Goal: Information Seeking & Learning: Learn about a topic

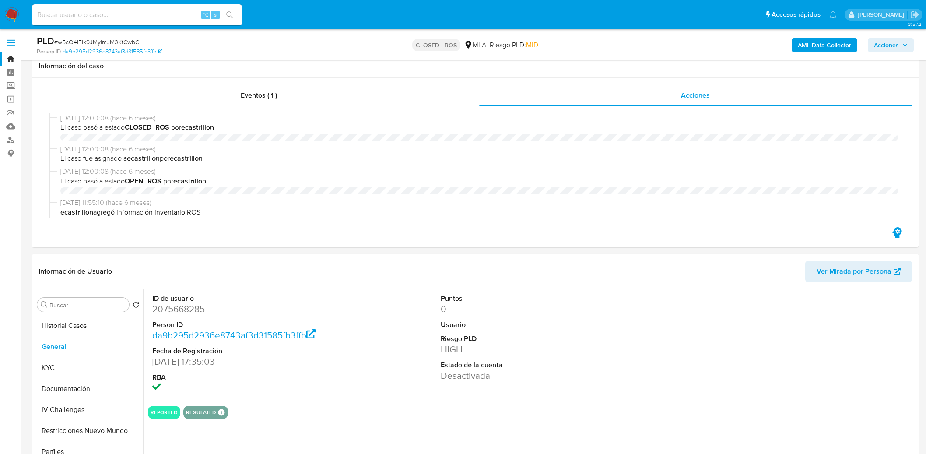
select select "10"
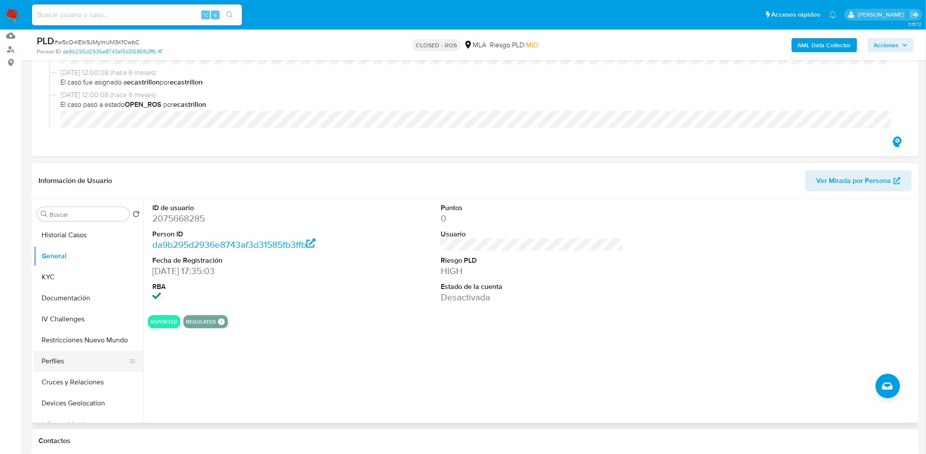
scroll to position [426, 0]
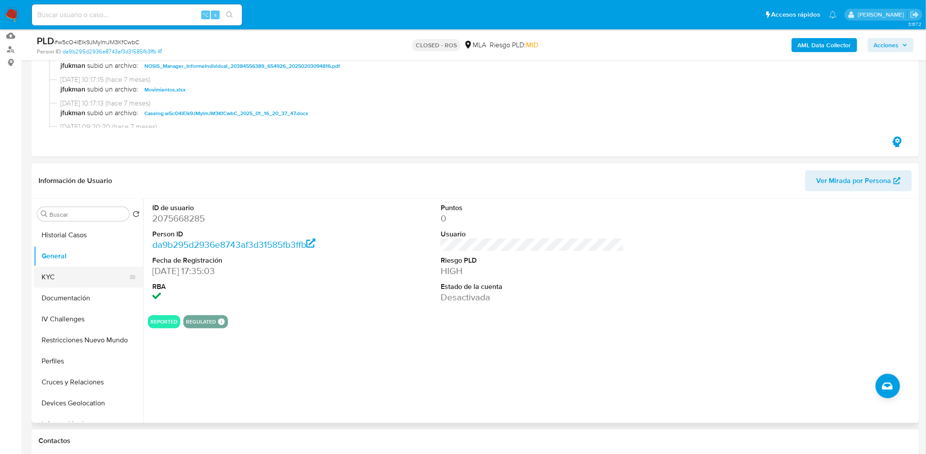
click at [53, 275] on button "KYC" at bounding box center [85, 276] width 102 height 21
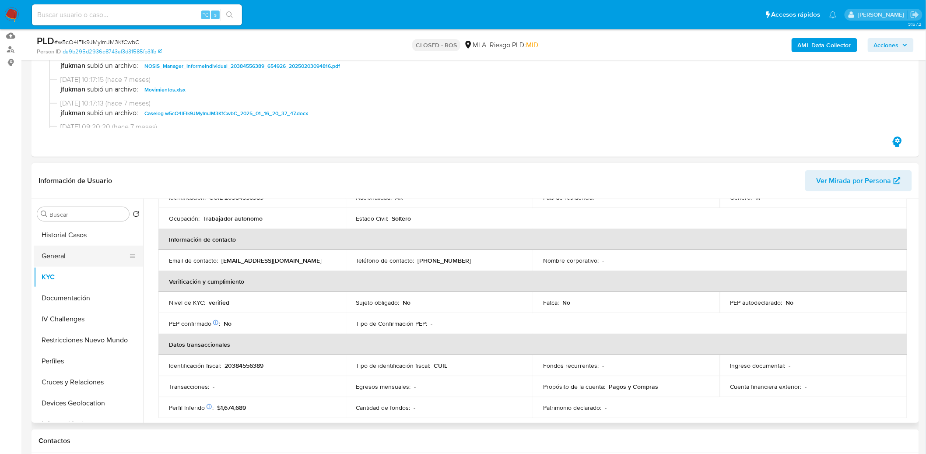
scroll to position [181, 0]
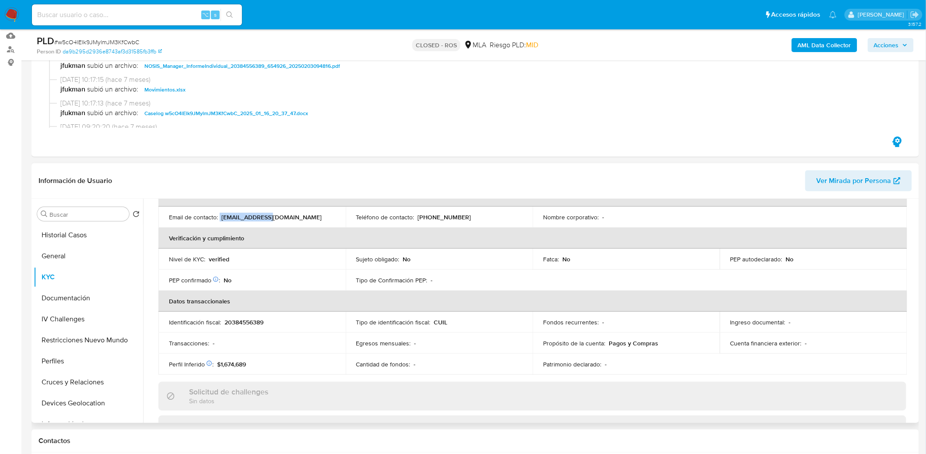
drag, startPoint x: 263, startPoint y: 217, endPoint x: 220, endPoint y: 219, distance: 43.3
click at [220, 219] on div "Email de contacto : [EMAIL_ADDRESS][DOMAIN_NAME]" at bounding box center [252, 217] width 166 height 8
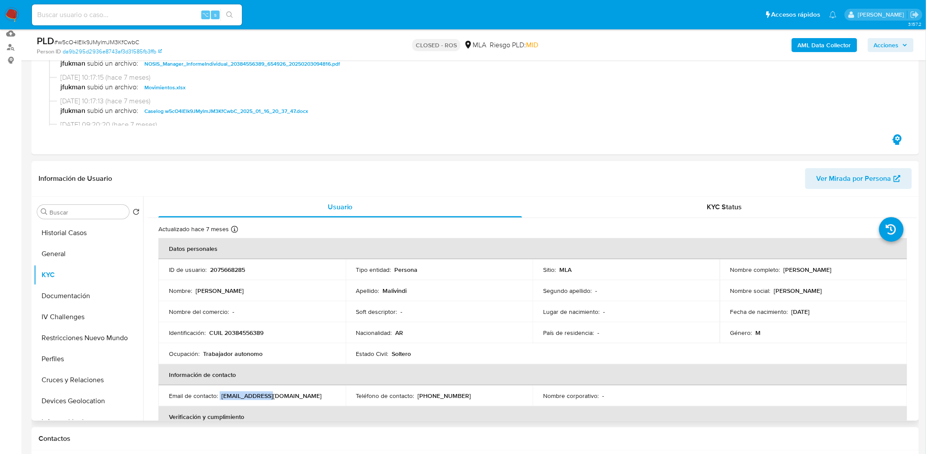
scroll to position [452, 0]
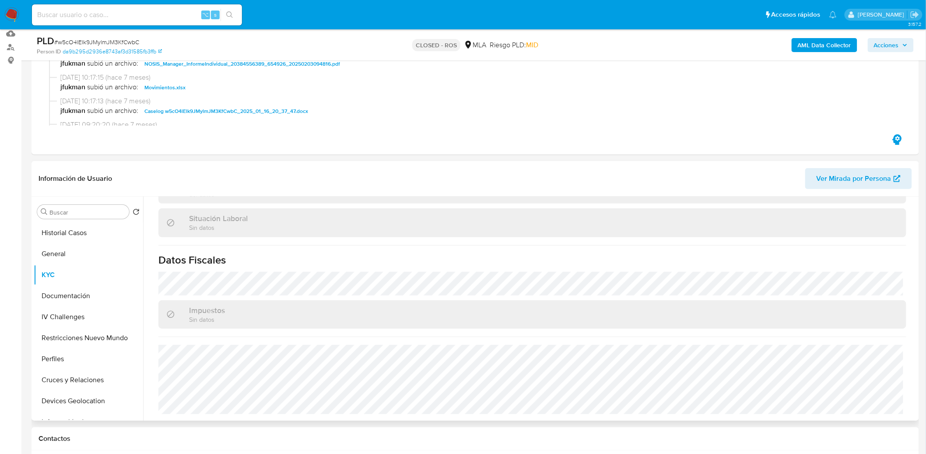
click at [381, 338] on div "Actualizado hace 7 meses Creado: [DATE] 18:35:30 Actualizado: [DATE] 10:18:26 D…" at bounding box center [532, 92] width 769 height 655
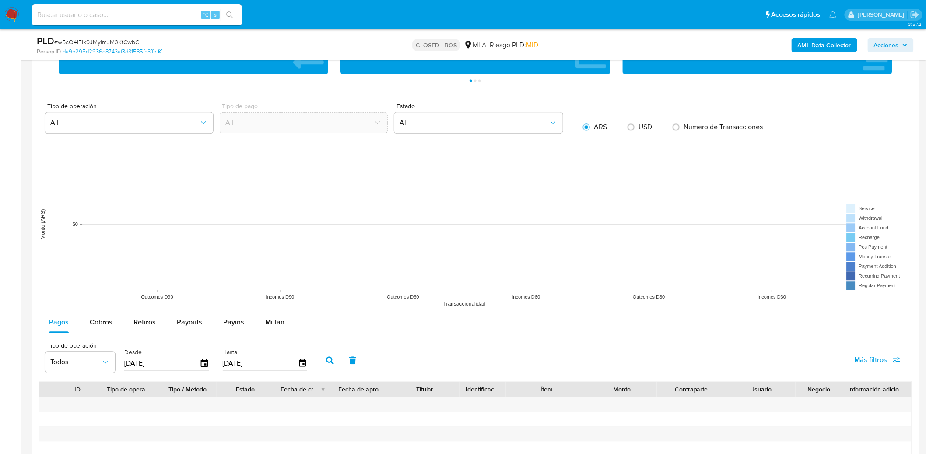
scroll to position [808, 0]
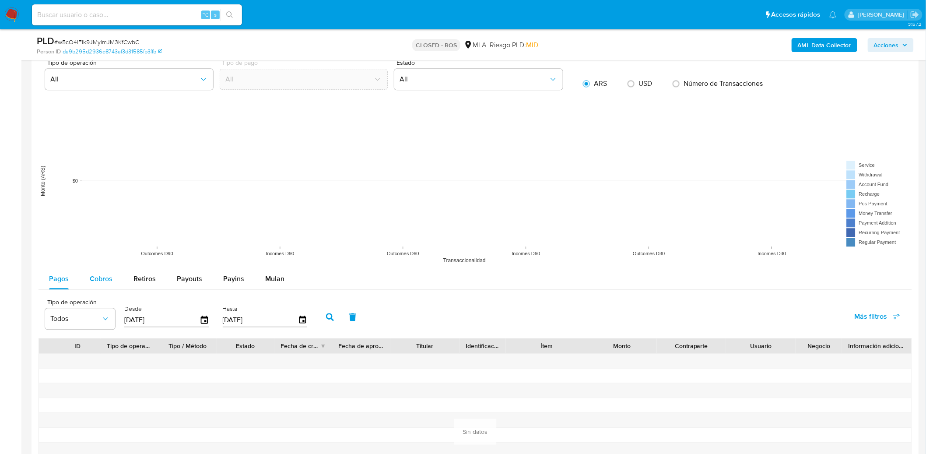
click at [96, 281] on span "Cobros" at bounding box center [101, 278] width 23 height 10
select select "10"
click at [196, 324] on input "[DATE]" at bounding box center [161, 320] width 75 height 14
click at [201, 322] on icon "button" at bounding box center [204, 319] width 7 height 8
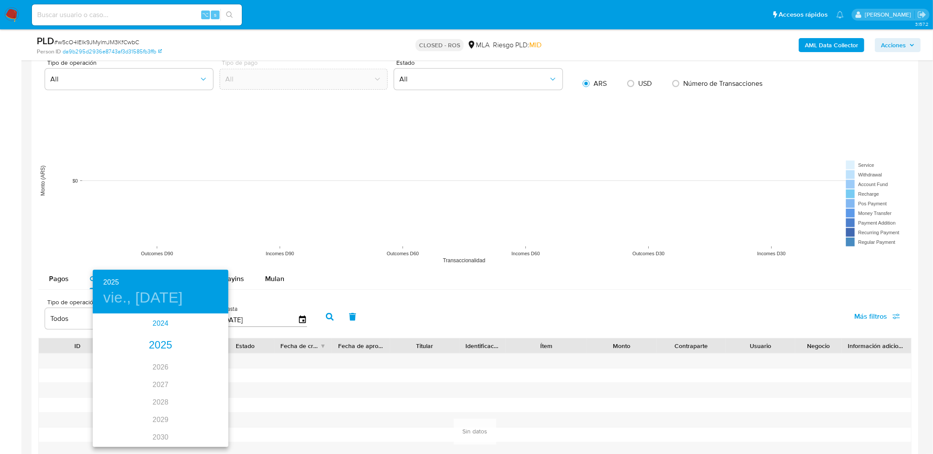
click at [157, 325] on div "2024" at bounding box center [161, 324] width 136 height 18
click at [194, 398] on div "sep." at bounding box center [205, 396] width 45 height 33
click at [163, 413] on button "19" at bounding box center [161, 407] width 16 height 16
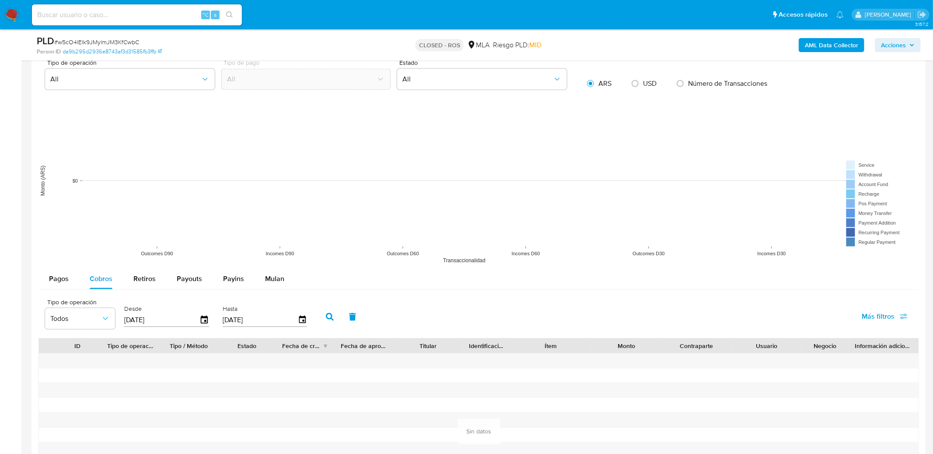
type input "[DATE]"
click at [319, 318] on button "button" at bounding box center [330, 316] width 23 height 21
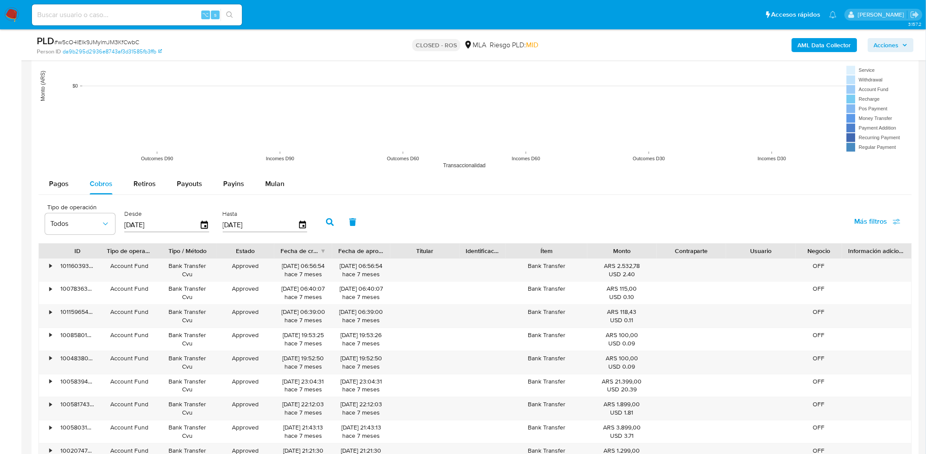
scroll to position [964, 0]
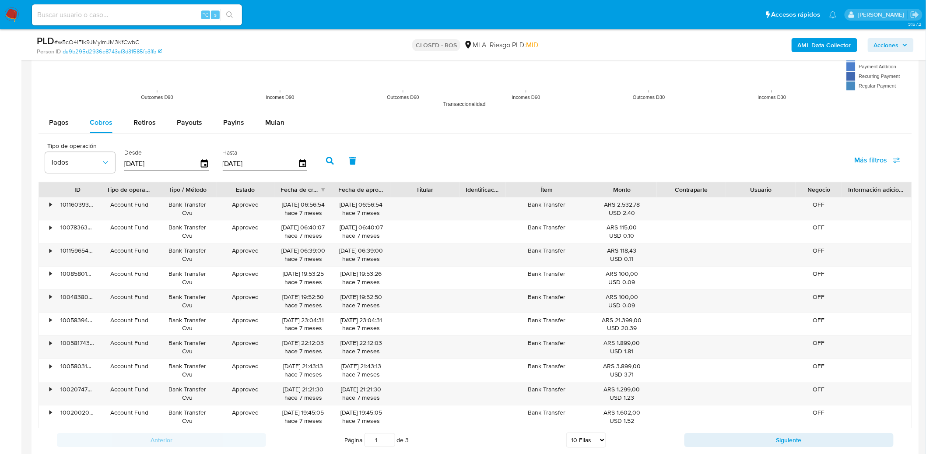
click at [578, 447] on select "5 Filas 10 Filas 20 Filas 25 Filas 50 Filas 100 Filas" at bounding box center [586, 439] width 40 height 15
select select "100"
click at [566, 434] on select "5 Filas 10 Filas 20 Filas 25 Filas 50 Filas 100 Filas" at bounding box center [586, 439] width 40 height 15
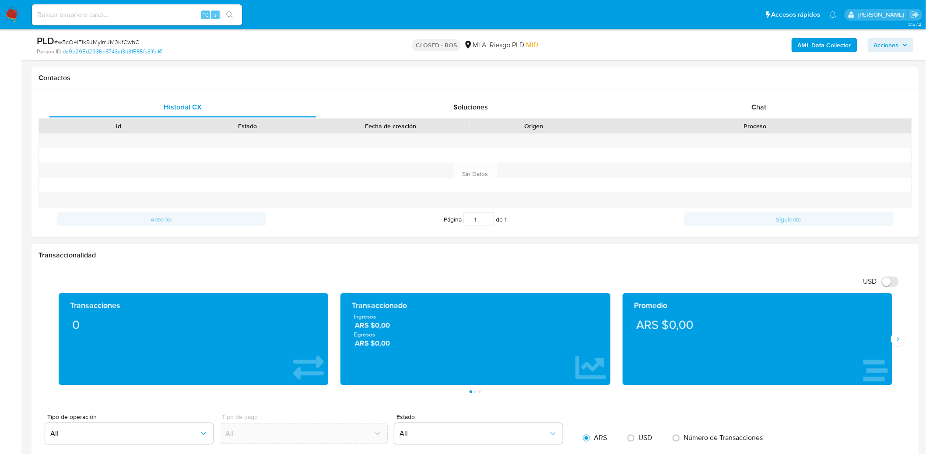
scroll to position [759, 0]
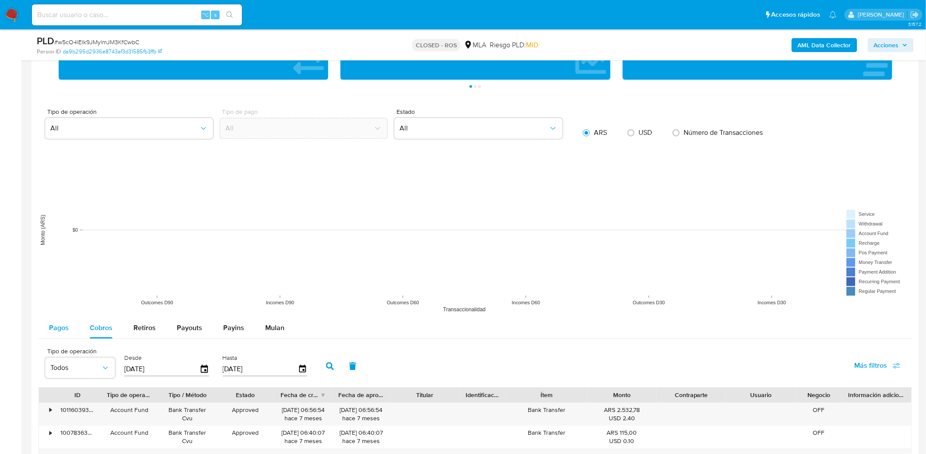
click at [57, 330] on span "Pagos" at bounding box center [59, 327] width 20 height 10
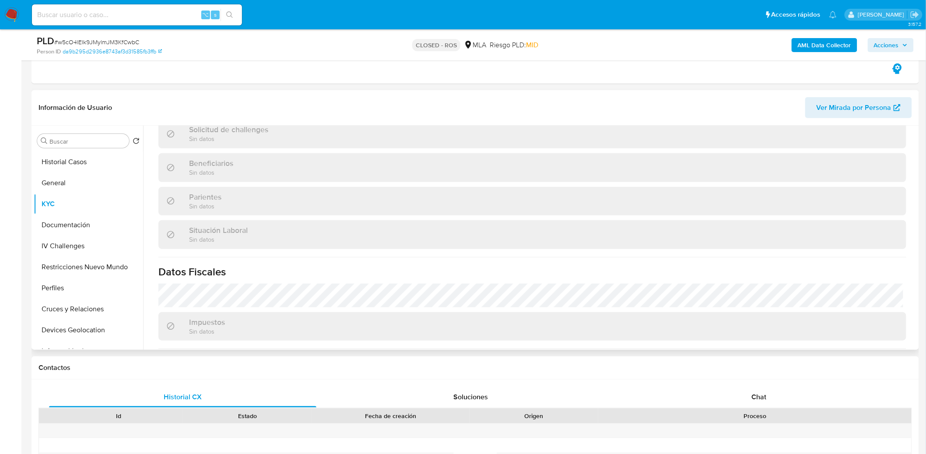
scroll to position [49, 0]
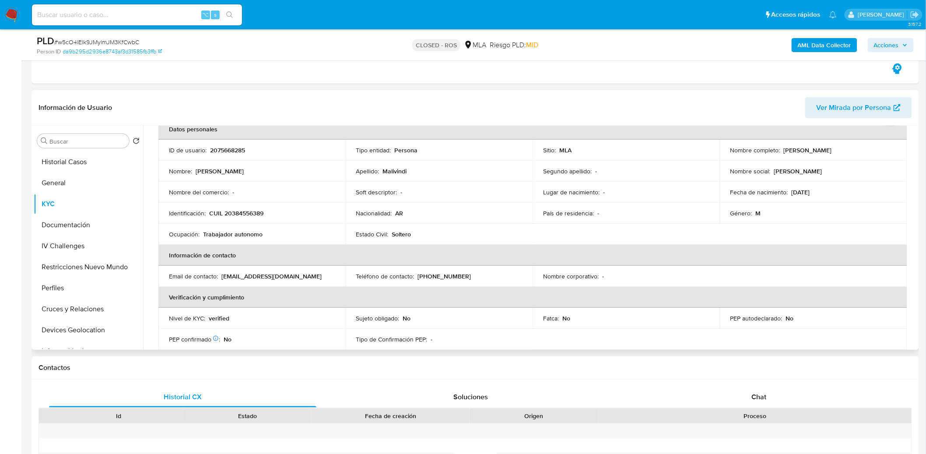
click at [813, 150] on p "[PERSON_NAME]" at bounding box center [808, 150] width 48 height 8
click at [865, 146] on div "Nombre completo : [PERSON_NAME]" at bounding box center [813, 150] width 166 height 8
drag, startPoint x: 860, startPoint y: 147, endPoint x: 781, endPoint y: 149, distance: 78.3
click at [781, 149] on div "Nombre completo : [PERSON_NAME]" at bounding box center [813, 150] width 166 height 8
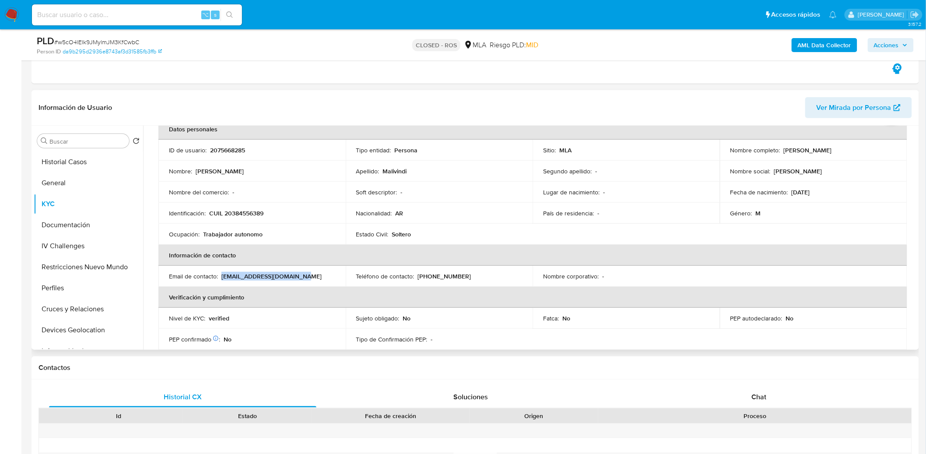
drag, startPoint x: 298, startPoint y: 278, endPoint x: 221, endPoint y: 275, distance: 77.1
click at [221, 275] on div "Email de contacto : [EMAIL_ADDRESS][DOMAIN_NAME]" at bounding box center [252, 276] width 166 height 8
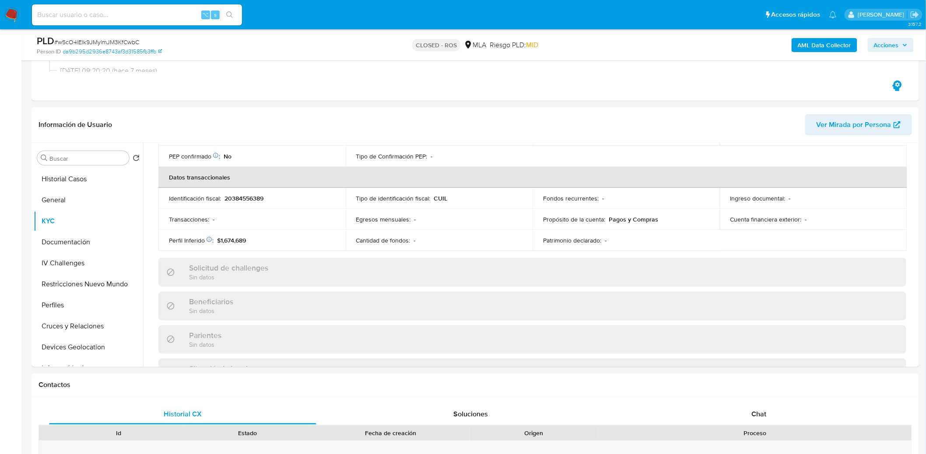
scroll to position [154, 0]
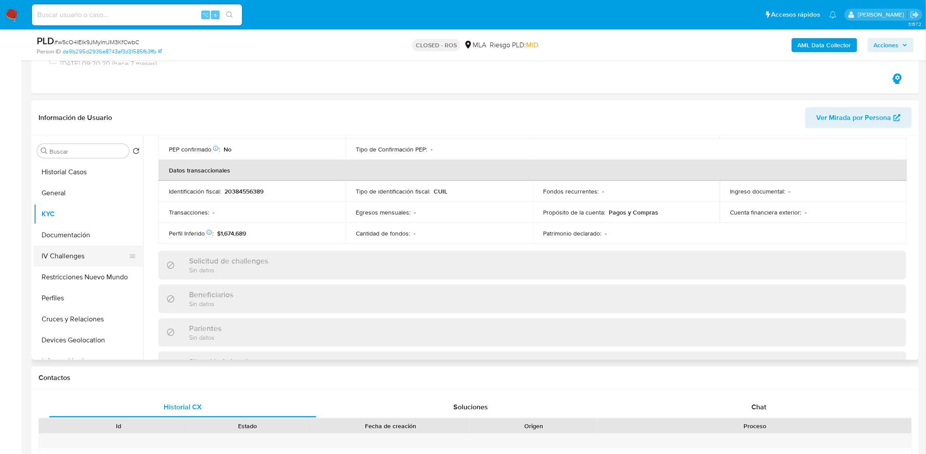
click at [67, 247] on button "IV Challenges" at bounding box center [85, 255] width 102 height 21
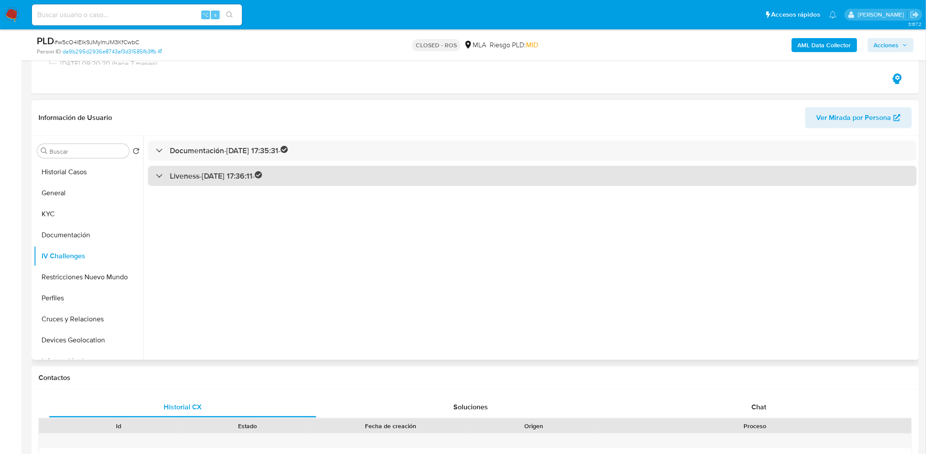
click at [263, 178] on h3 "Liveness - [DATE] 17:36:11 -" at bounding box center [216, 176] width 93 height 10
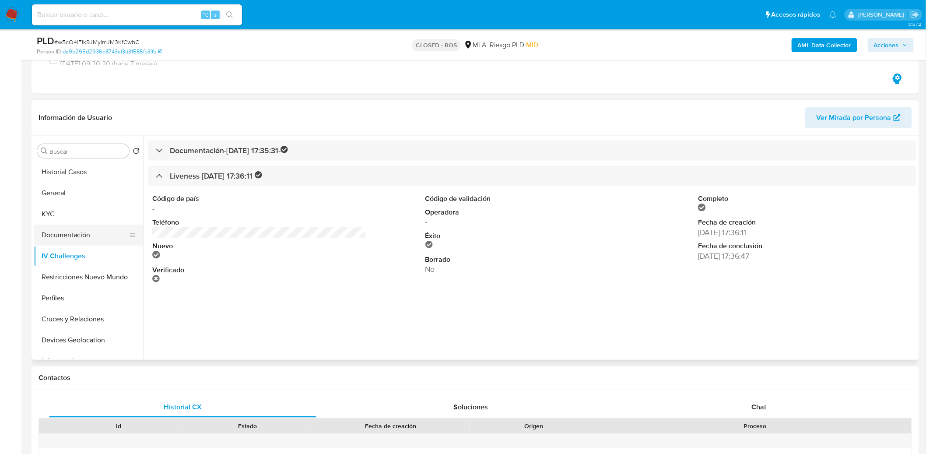
click at [84, 235] on button "Documentación" at bounding box center [85, 234] width 102 height 21
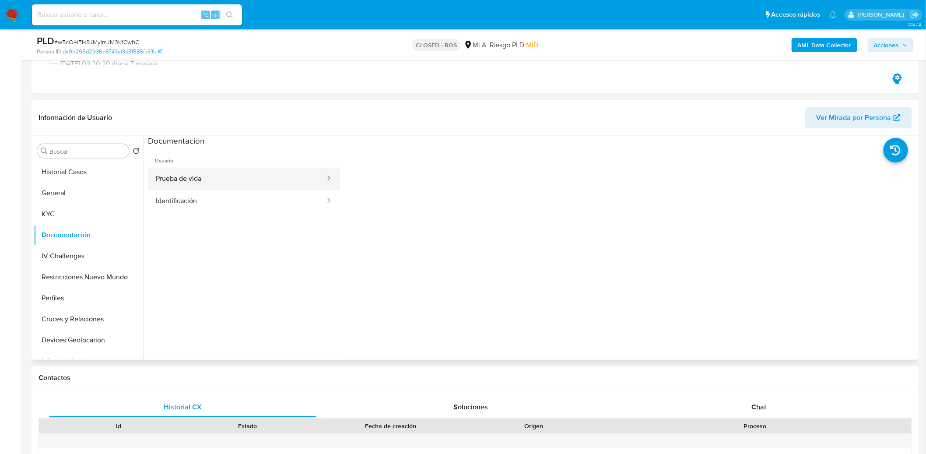
click at [293, 177] on button "Prueba de vida" at bounding box center [237, 179] width 178 height 22
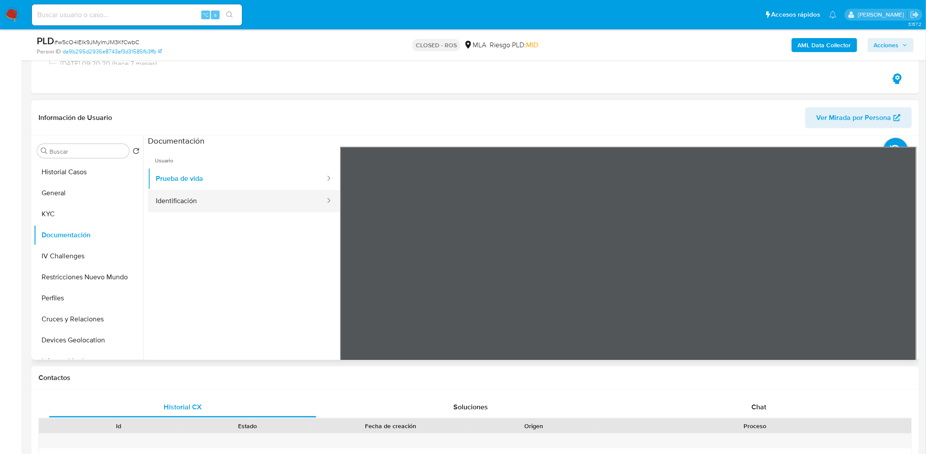
click at [217, 191] on button "Identificación" at bounding box center [237, 201] width 178 height 22
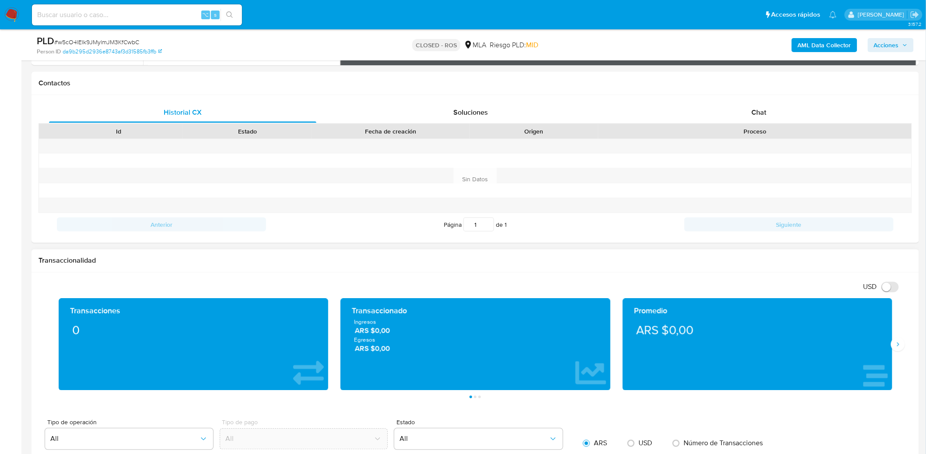
scroll to position [480, 0]
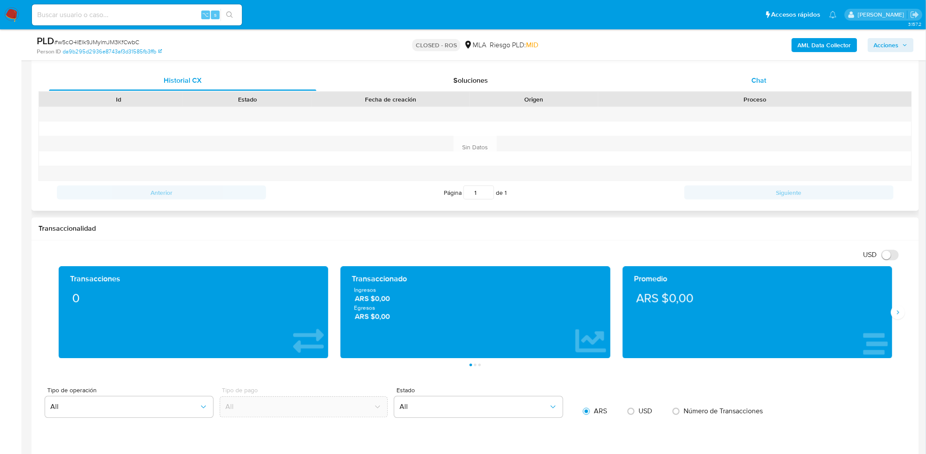
click at [746, 81] on div "Chat" at bounding box center [758, 80] width 267 height 21
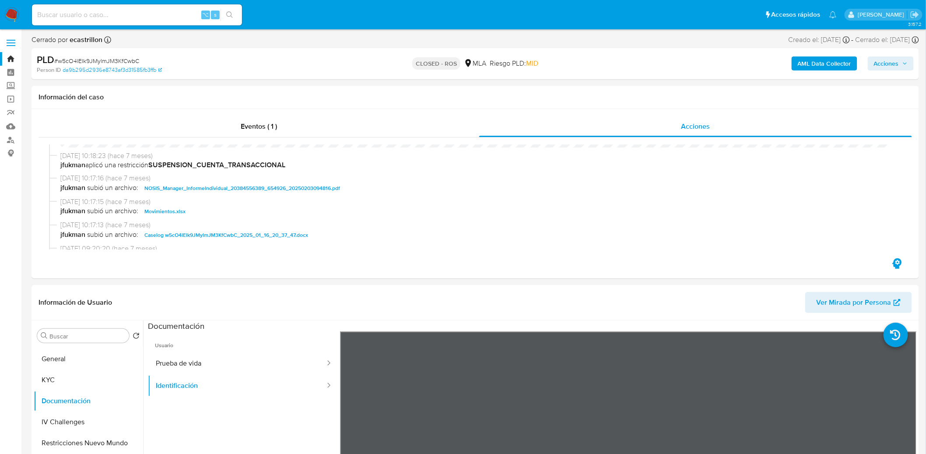
scroll to position [0, 0]
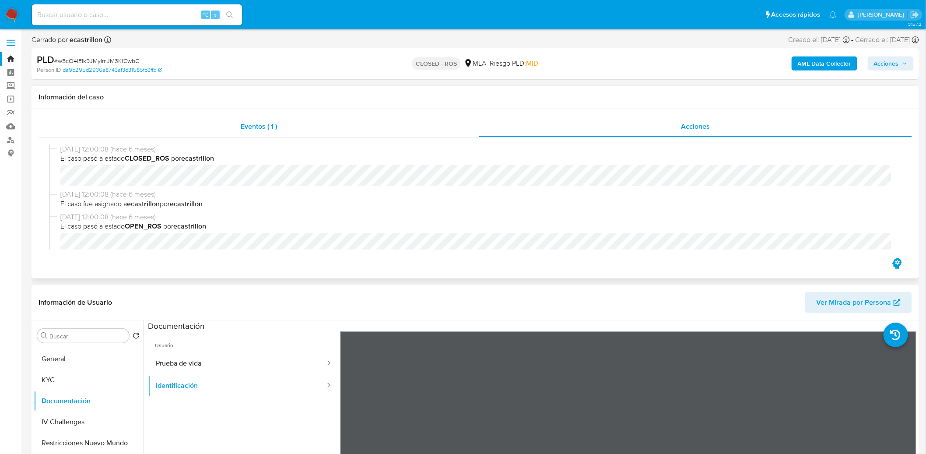
click at [266, 128] on span "Eventos ( 1 )" at bounding box center [259, 126] width 36 height 10
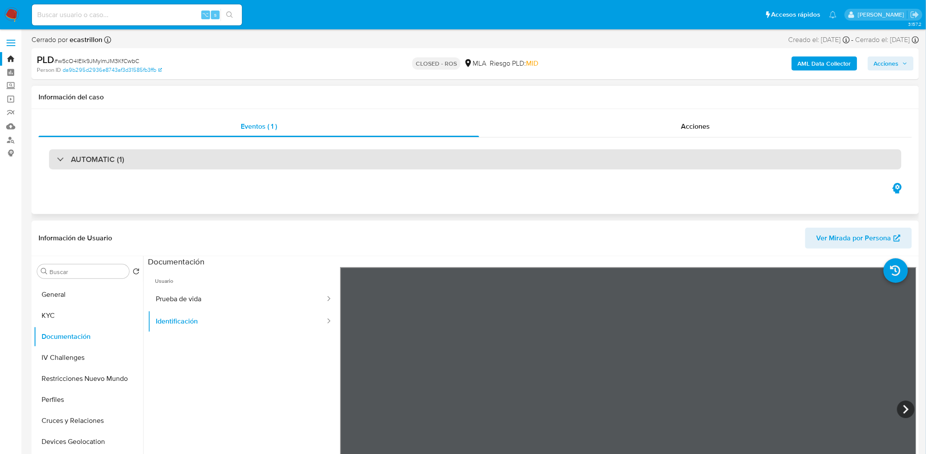
click at [283, 158] on div "AUTOMATIC (1)" at bounding box center [475, 159] width 852 height 20
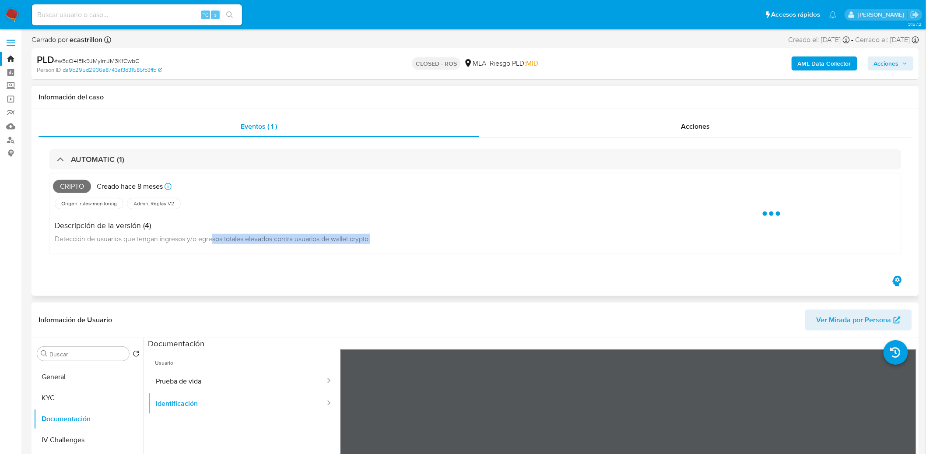
drag, startPoint x: 106, startPoint y: 244, endPoint x: 228, endPoint y: 242, distance: 121.2
click at [216, 243] on div "Descripción de la versión (4) Detección de usuarios que [PERSON_NAME] ingresos …" at bounding box center [215, 230] width 324 height 39
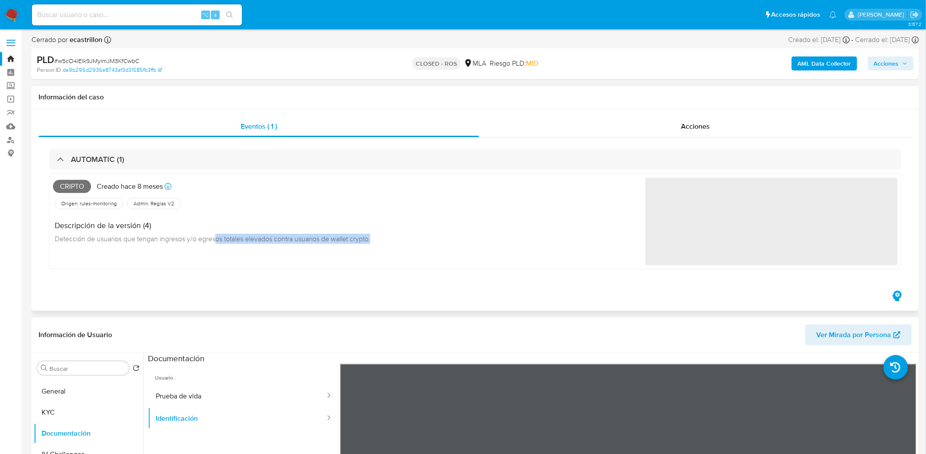
click at [242, 240] on span "Detección de usuarios que tengan ingresos y/o egresos totales elevados contra u…" at bounding box center [212, 239] width 315 height 10
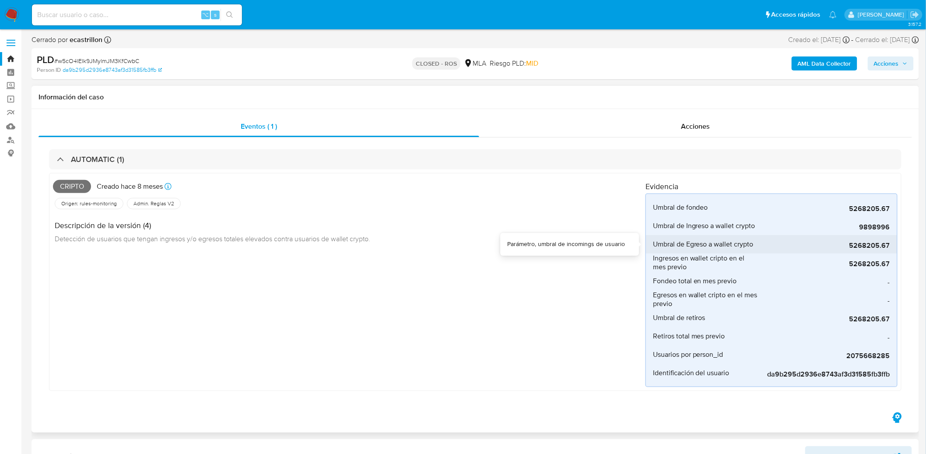
drag, startPoint x: 864, startPoint y: 248, endPoint x: 855, endPoint y: 251, distance: 10.0
click at [856, 249] on div "5268205.67" at bounding box center [824, 244] width 131 height 18
click at [850, 266] on span "5268205.67" at bounding box center [824, 263] width 131 height 9
click at [702, 229] on span "Umbral de Ingreso a wallet crypto" at bounding box center [704, 225] width 102 height 9
click at [734, 230] on span "Umbral de Ingreso a wallet crypto" at bounding box center [704, 225] width 102 height 9
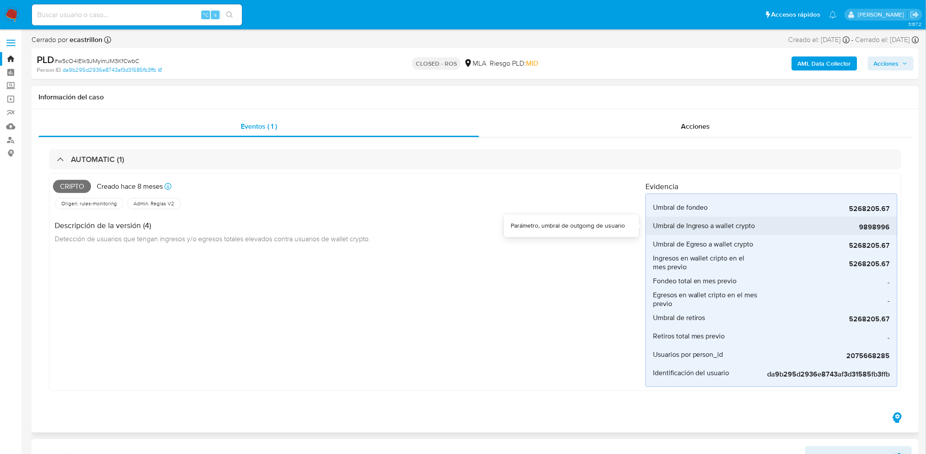
drag, startPoint x: 865, startPoint y: 228, endPoint x: 876, endPoint y: 228, distance: 11.8
click at [876, 228] on span "9898996" at bounding box center [824, 227] width 131 height 9
click at [855, 236] on div "5268205.67" at bounding box center [824, 244] width 131 height 18
click at [743, 221] on span "Umbral de Ingreso a wallet crypto" at bounding box center [704, 225] width 102 height 9
drag, startPoint x: 716, startPoint y: 223, endPoint x: 805, endPoint y: 234, distance: 89.5
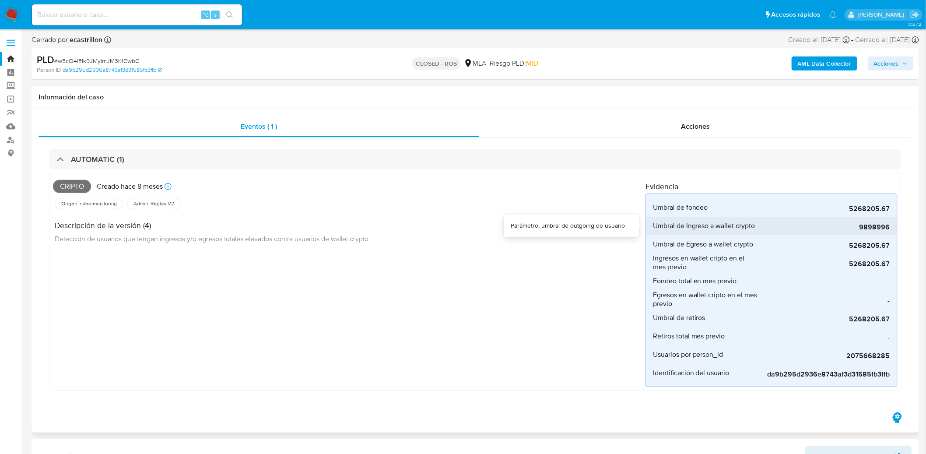
click at [804, 234] on li "Umbral de Ingreso a wallet crypto 9898996" at bounding box center [771, 226] width 251 height 18
click at [874, 226] on span "9898996" at bounding box center [824, 227] width 131 height 9
drag, startPoint x: 869, startPoint y: 229, endPoint x: 876, endPoint y: 230, distance: 7.0
click at [876, 230] on span "9898996" at bounding box center [824, 227] width 131 height 9
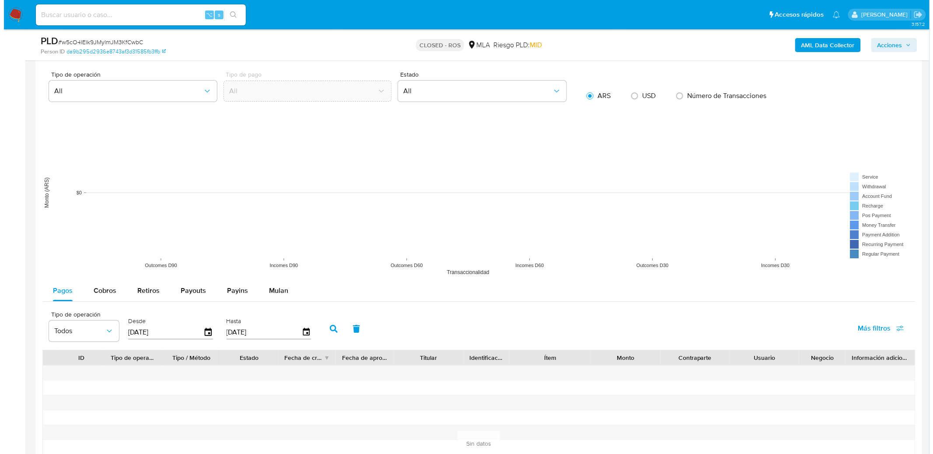
scroll to position [1244, 0]
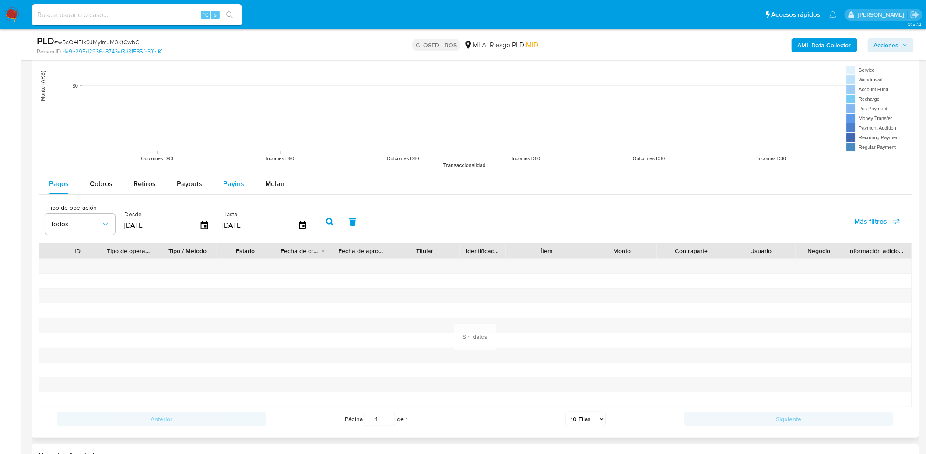
click at [223, 181] on span "Payins" at bounding box center [233, 184] width 21 height 10
select select "10"
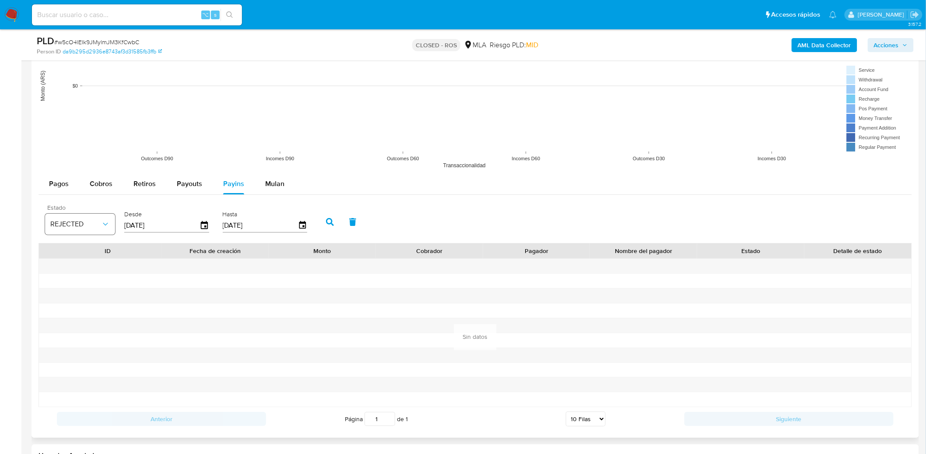
click at [84, 221] on span "REJECTED" at bounding box center [75, 224] width 51 height 9
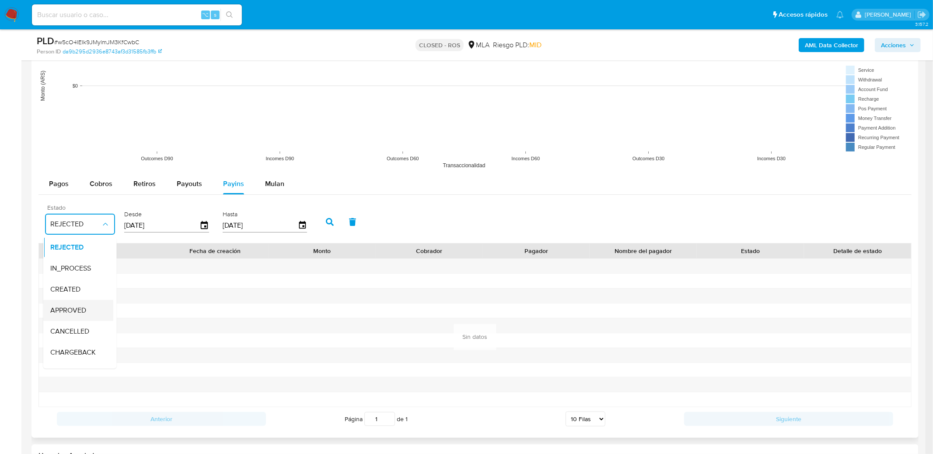
click at [71, 314] on span "APPROVED" at bounding box center [68, 310] width 36 height 9
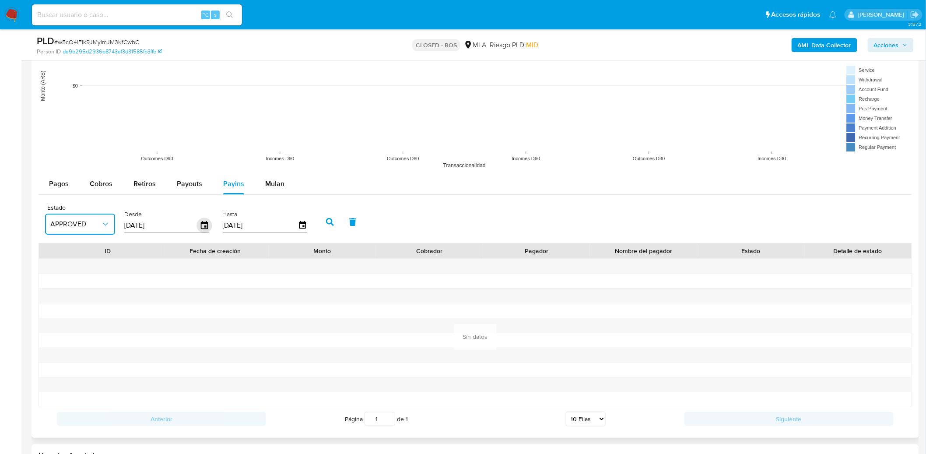
click at [197, 223] on icon "button" at bounding box center [204, 225] width 15 height 15
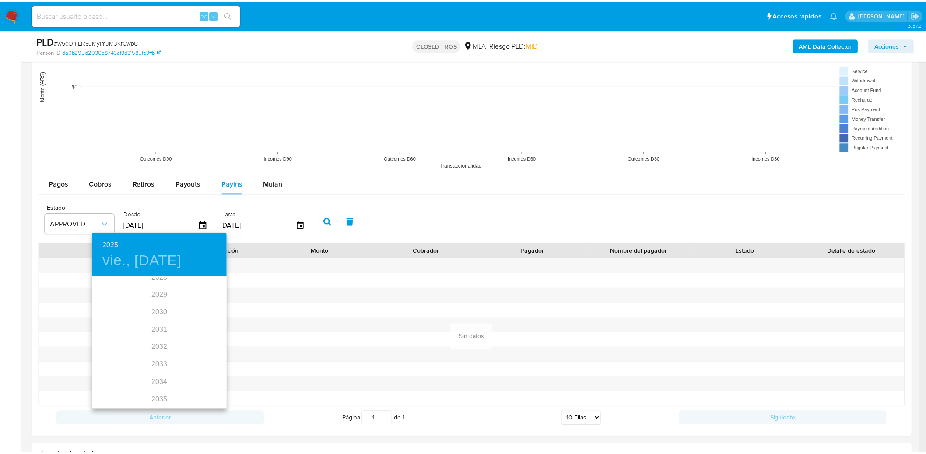
scroll to position [0, 0]
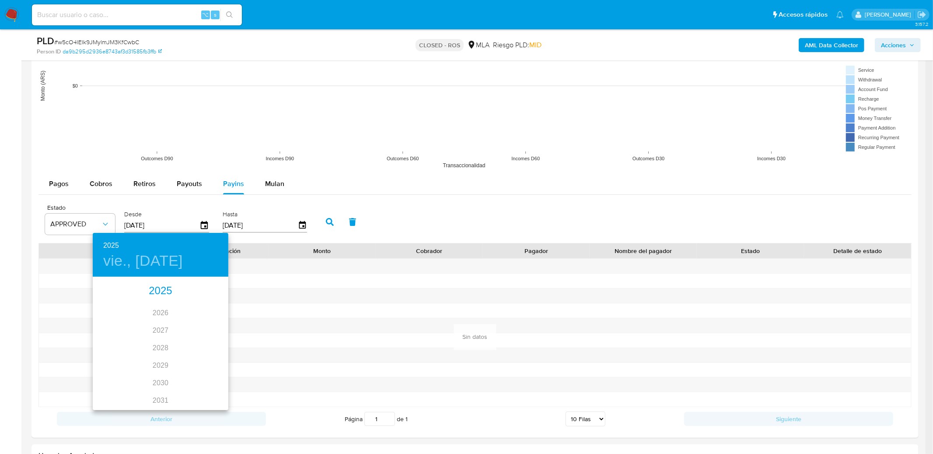
click at [145, 293] on div "2025" at bounding box center [161, 291] width 136 height 18
click at [182, 182] on div at bounding box center [466, 227] width 933 height 454
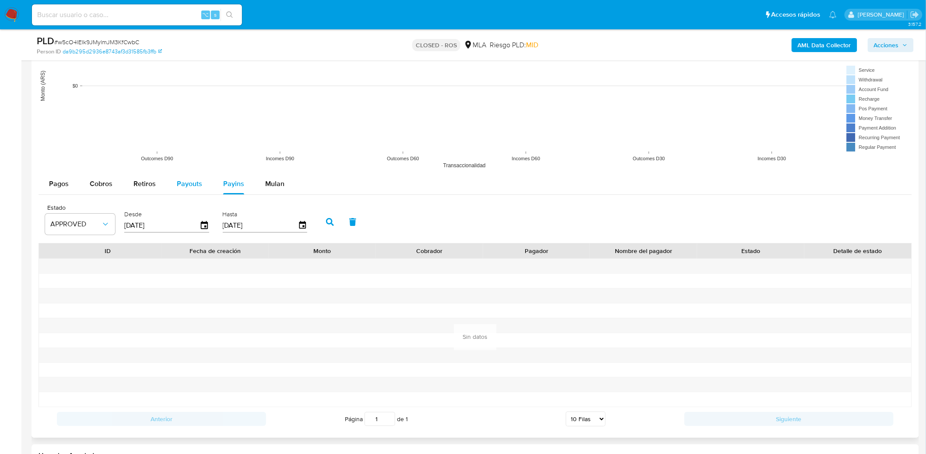
click at [193, 186] on span "Payouts" at bounding box center [189, 184] width 25 height 10
select select "10"
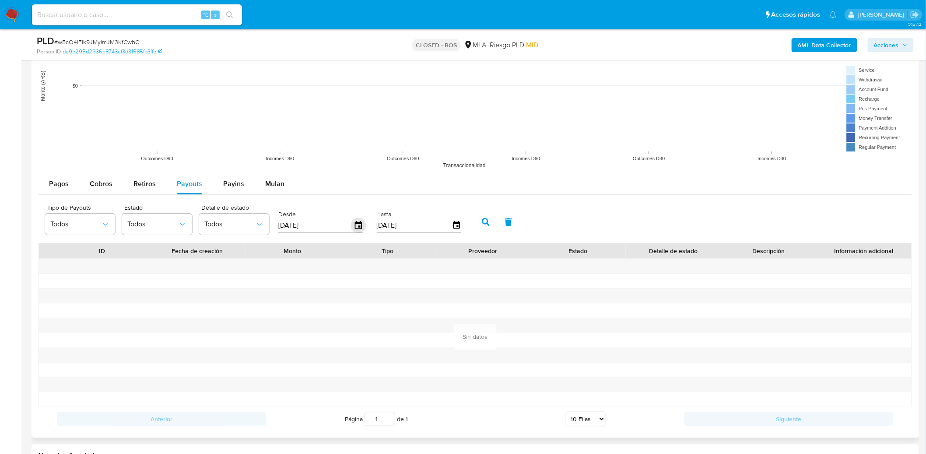
click at [351, 224] on icon "button" at bounding box center [358, 225] width 15 height 15
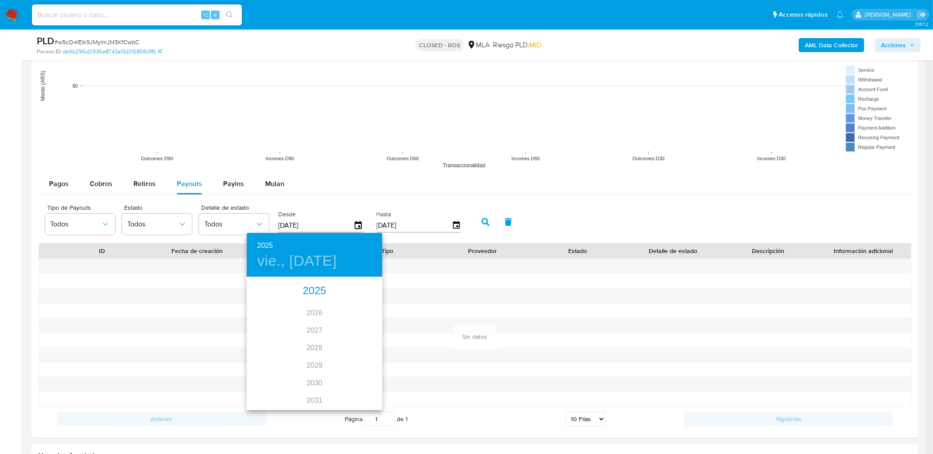
click at [319, 291] on div "2025" at bounding box center [315, 291] width 136 height 18
click at [365, 294] on div "mar." at bounding box center [359, 294] width 45 height 33
click at [282, 340] on span "4" at bounding box center [280, 338] width 16 height 9
type input "[DATE]"
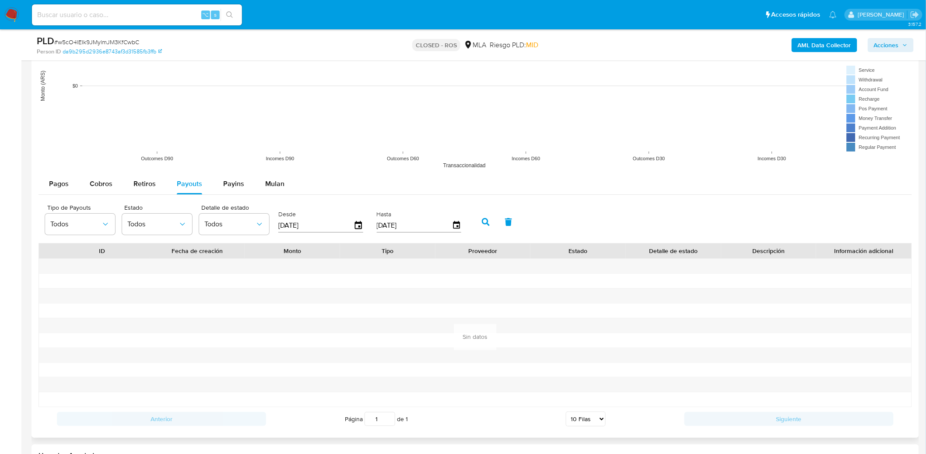
click at [483, 221] on icon "button" at bounding box center [486, 222] width 8 height 8
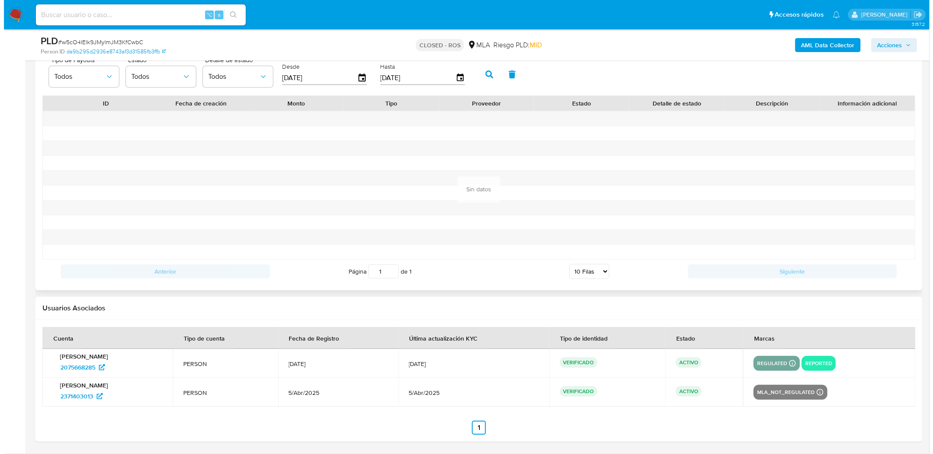
scroll to position [1302, 0]
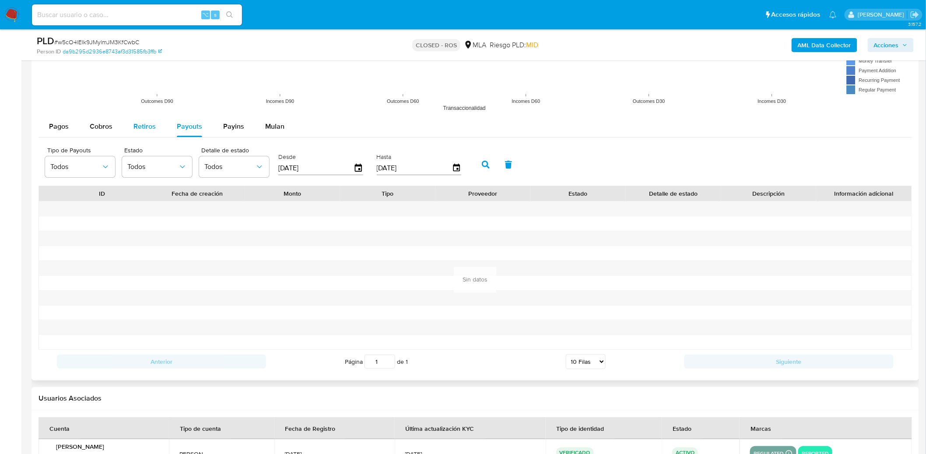
click at [145, 119] on div "Retiros" at bounding box center [144, 126] width 22 height 21
select select "10"
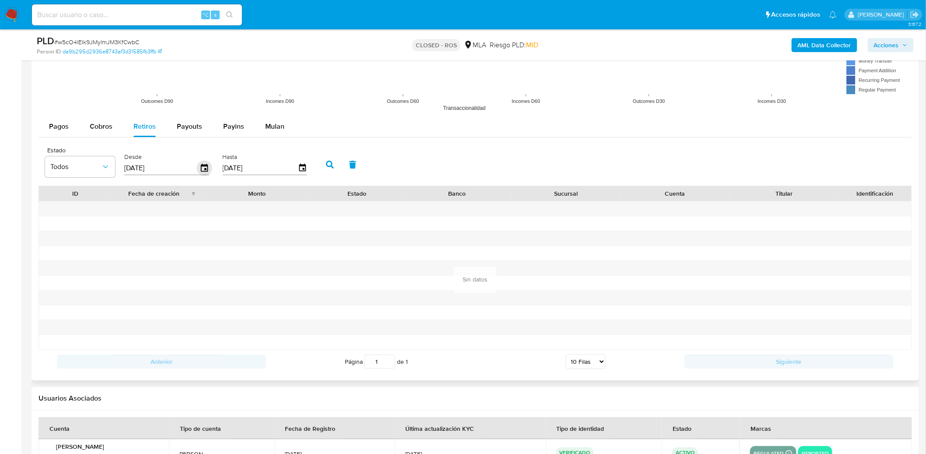
click at [202, 172] on icon "button" at bounding box center [204, 168] width 7 height 8
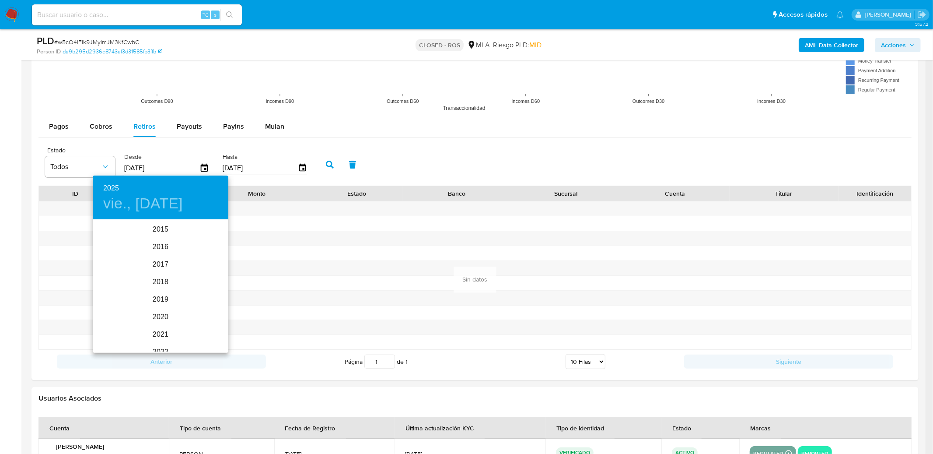
scroll to position [123, 0]
click at [158, 266] on div "2024" at bounding box center [161, 265] width 136 height 18
type input "[DATE]"
click at [142, 122] on div at bounding box center [466, 227] width 933 height 454
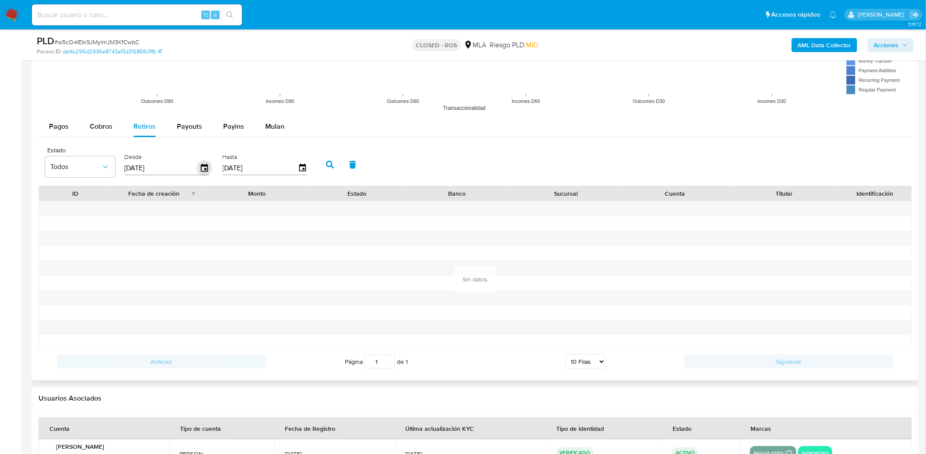
click at [203, 173] on icon "button" at bounding box center [204, 168] width 15 height 15
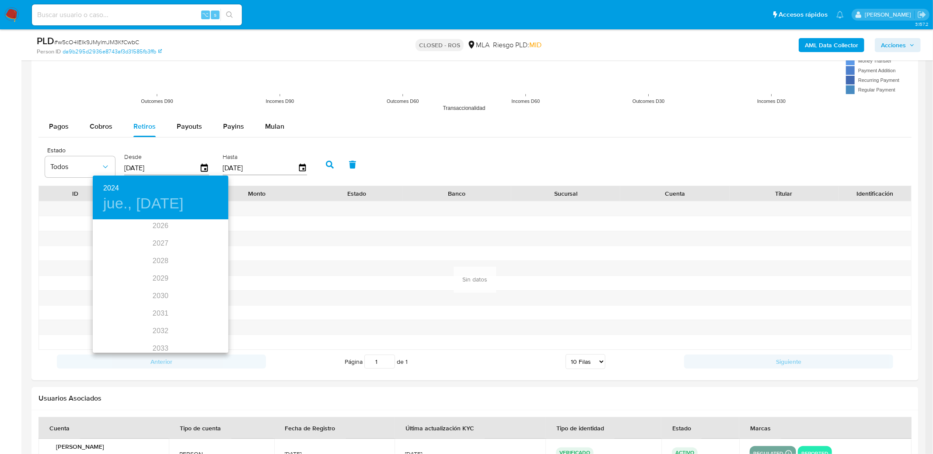
scroll to position [245, 0]
click at [229, 314] on div at bounding box center [466, 227] width 933 height 454
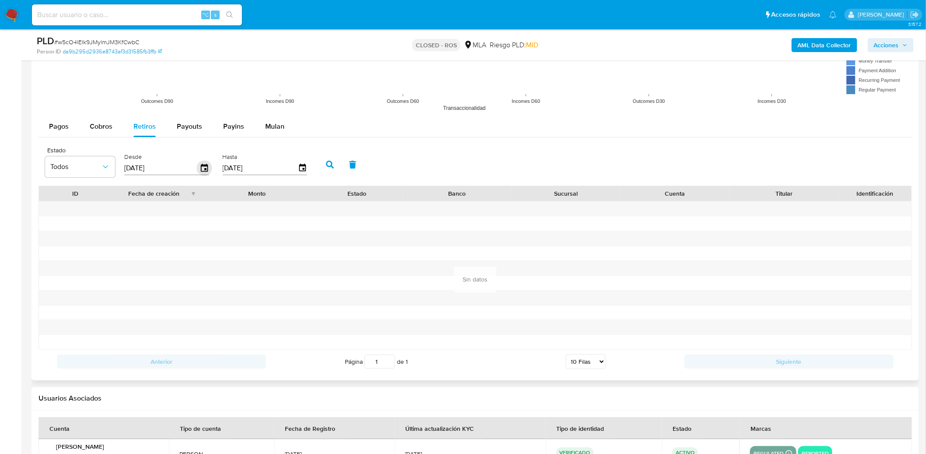
click at [200, 170] on icon "button" at bounding box center [204, 168] width 15 height 15
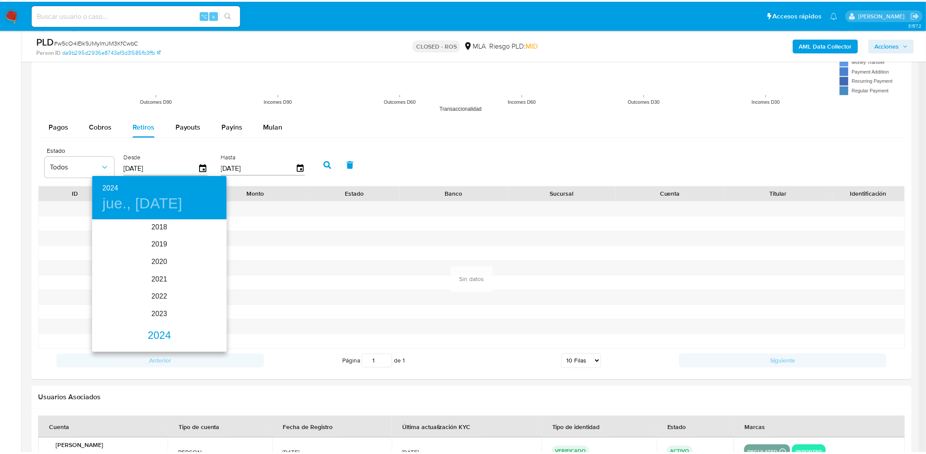
scroll to position [0, 0]
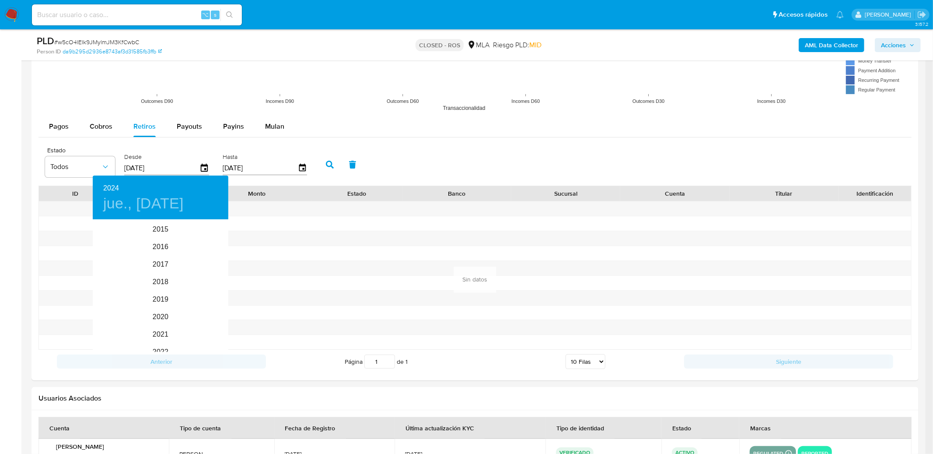
click at [106, 127] on div at bounding box center [466, 227] width 933 height 454
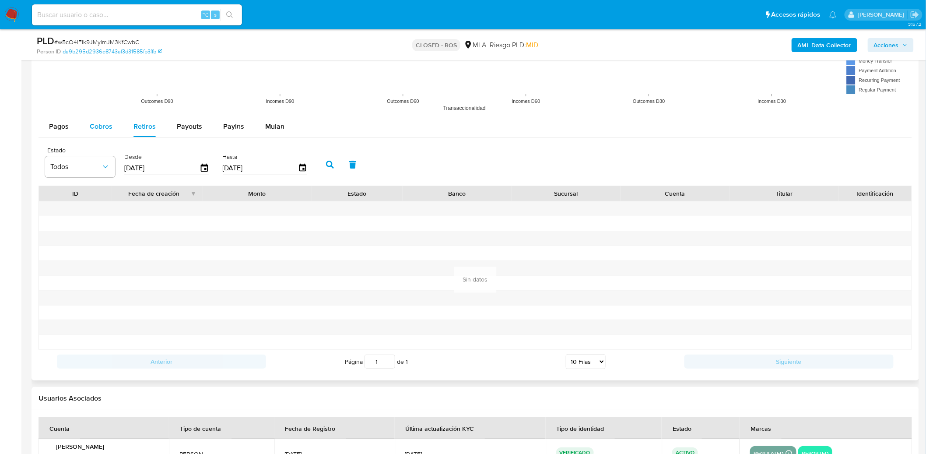
click at [118, 126] on button "Cobros" at bounding box center [101, 126] width 44 height 21
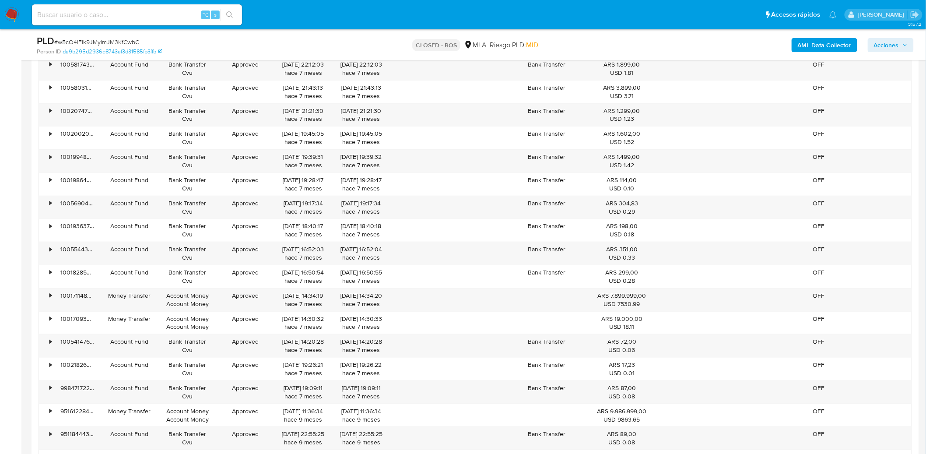
scroll to position [1791, 0]
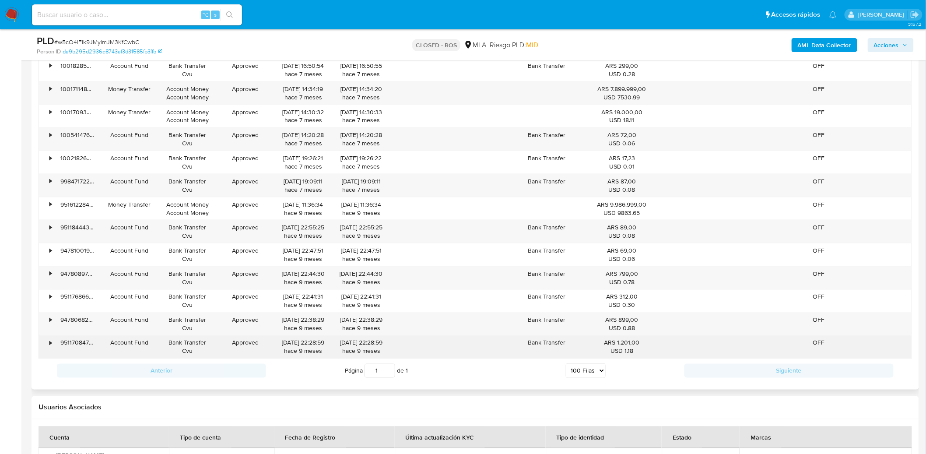
click at [50, 343] on div "•" at bounding box center [50, 343] width 2 height 8
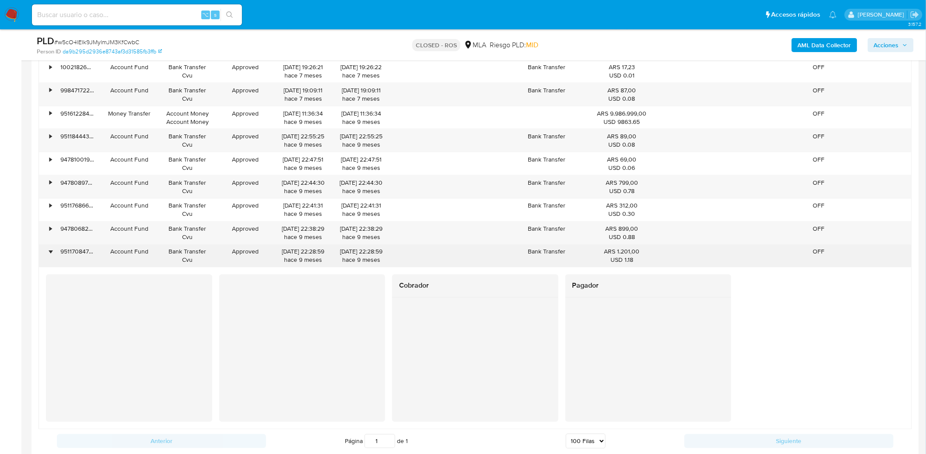
scroll to position [1876, 0]
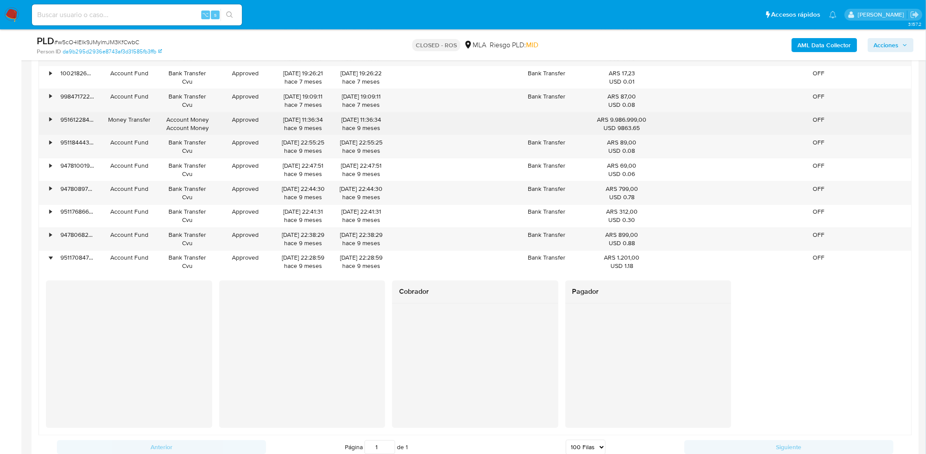
click at [60, 128] on div "95161228474" at bounding box center [77, 123] width 46 height 23
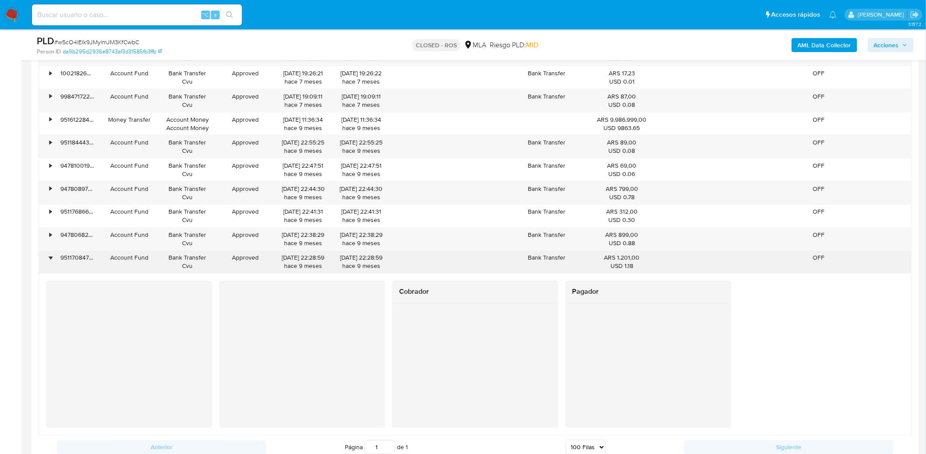
click at [47, 266] on div "•" at bounding box center [46, 262] width 15 height 23
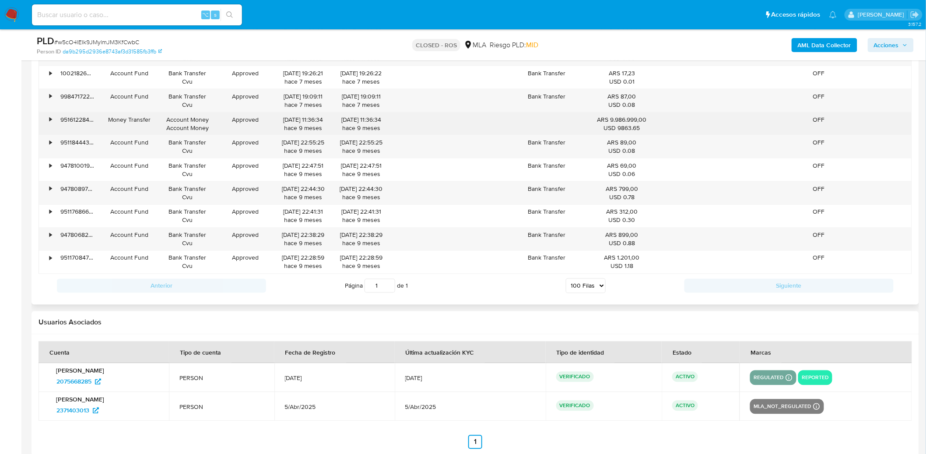
click at [51, 124] on div "•" at bounding box center [50, 120] width 2 height 8
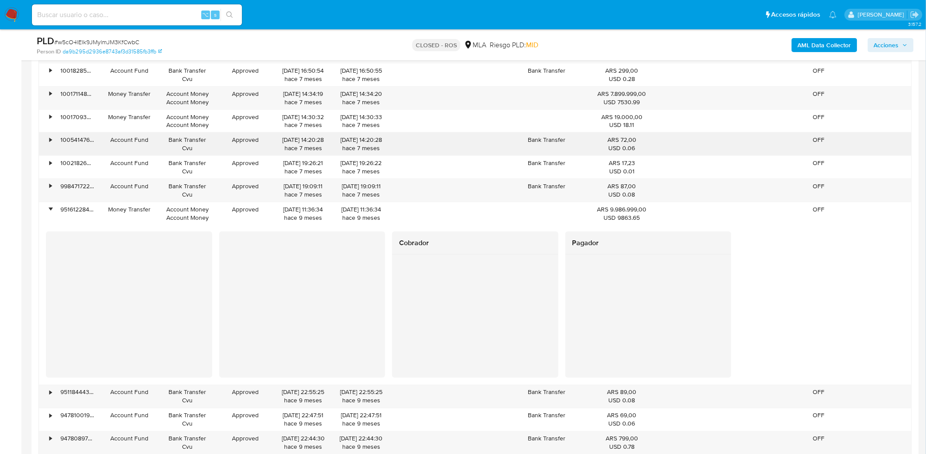
scroll to position [1778, 0]
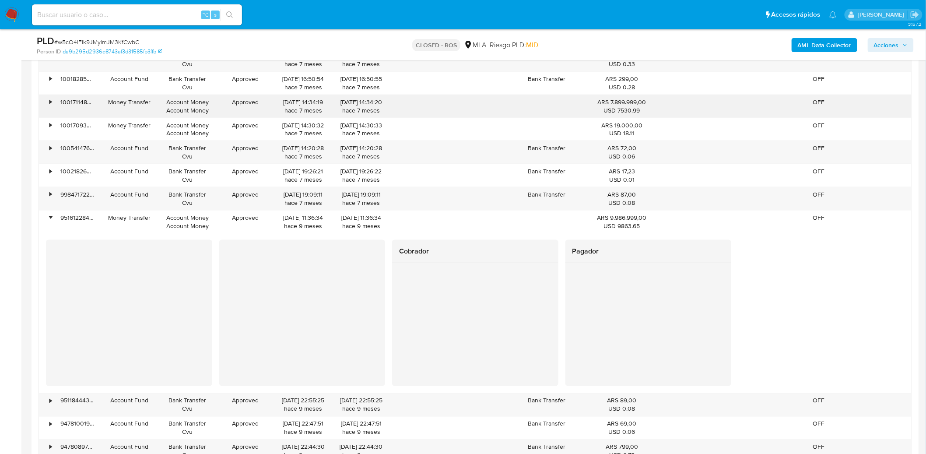
click at [53, 105] on div "•" at bounding box center [46, 106] width 15 height 23
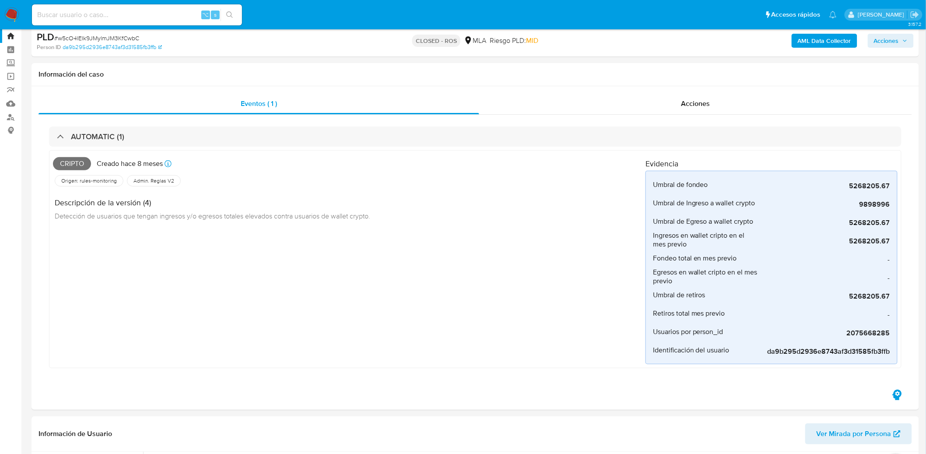
scroll to position [0, 0]
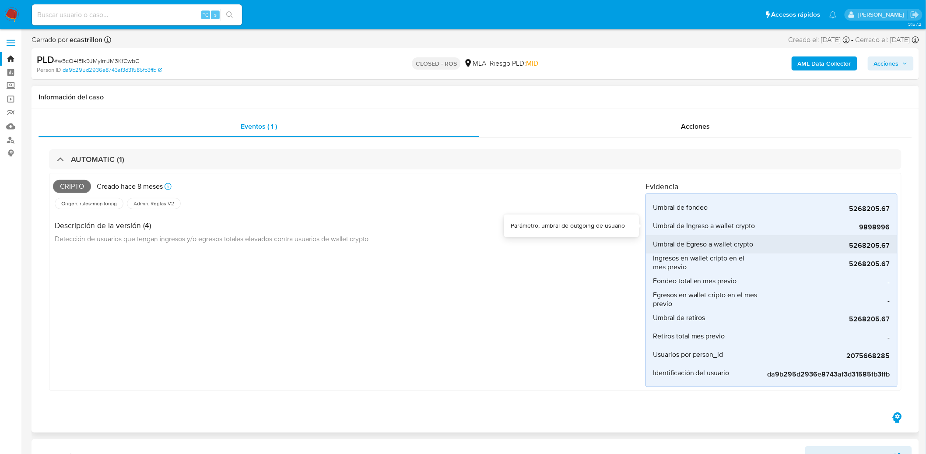
drag, startPoint x: 866, startPoint y: 230, endPoint x: 844, endPoint y: 235, distance: 22.0
click at [891, 229] on li "Umbral de Ingreso a wallet crypto 9898996" at bounding box center [771, 226] width 251 height 18
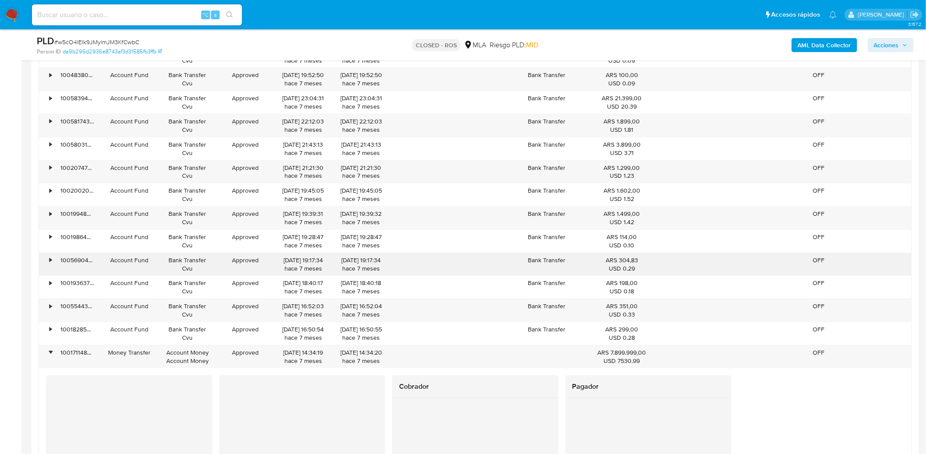
scroll to position [1984, 0]
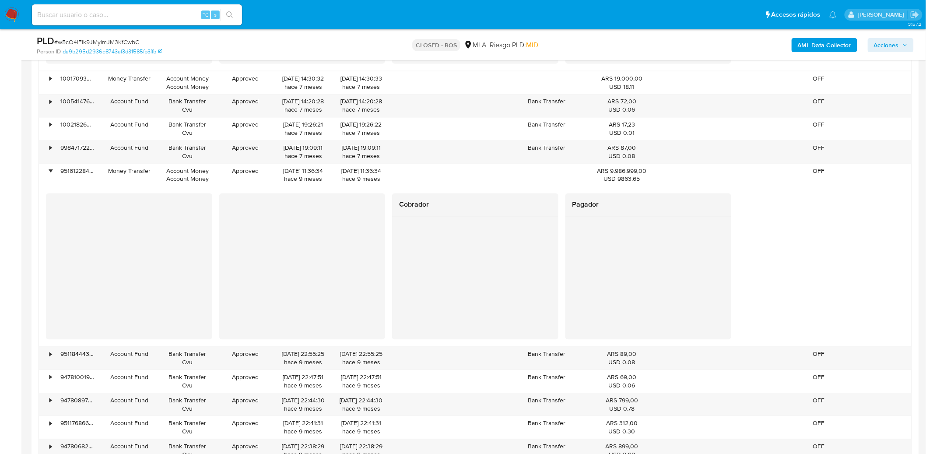
click at [214, 252] on div "Cobrador Pagador" at bounding box center [475, 266] width 858 height 146
click at [233, 251] on div "Cobrador Pagador" at bounding box center [475, 266] width 858 height 146
drag, startPoint x: 214, startPoint y: 252, endPoint x: 224, endPoint y: 250, distance: 11.1
click at [224, 250] on div at bounding box center [302, 261] width 166 height 137
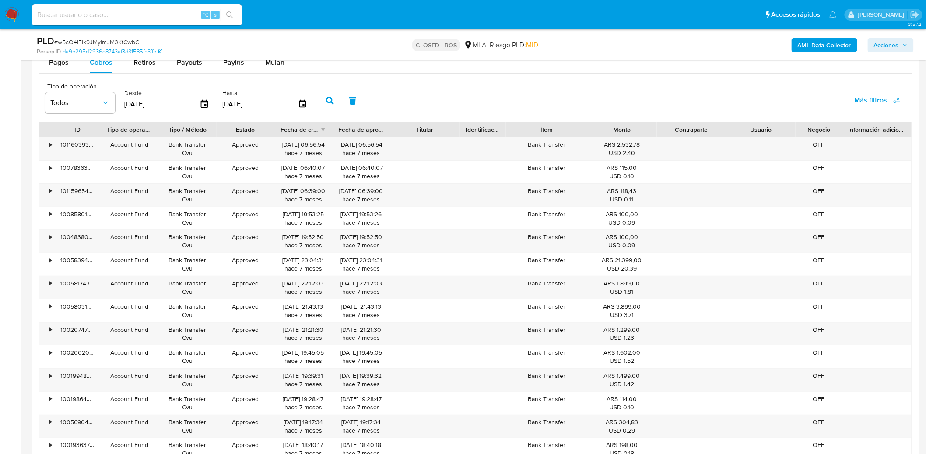
scroll to position [1126, 0]
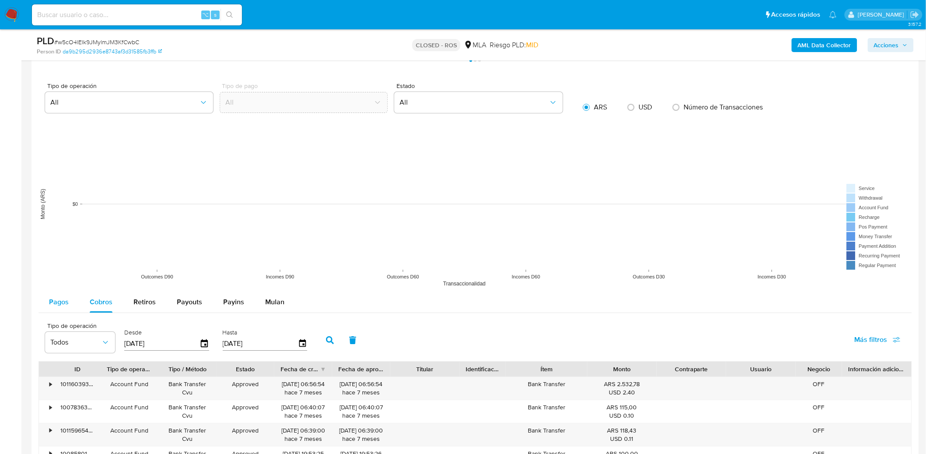
click at [62, 302] on span "Pagos" at bounding box center [59, 302] width 20 height 10
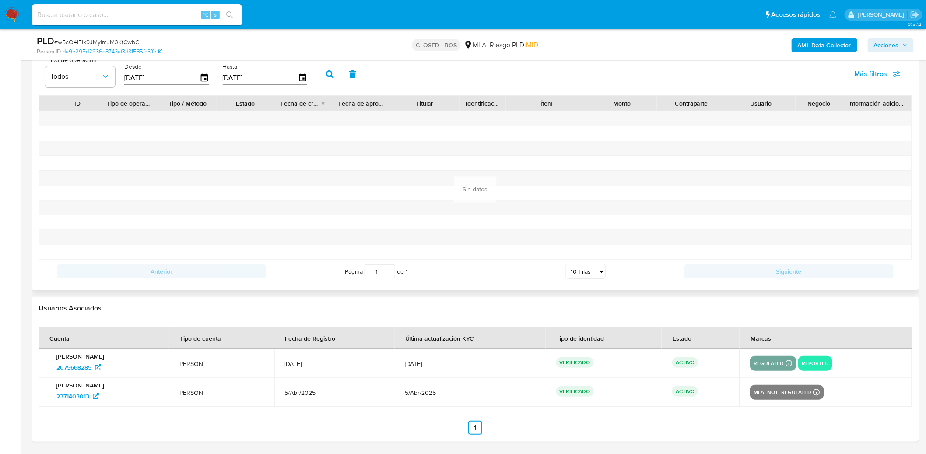
scroll to position [1310, 0]
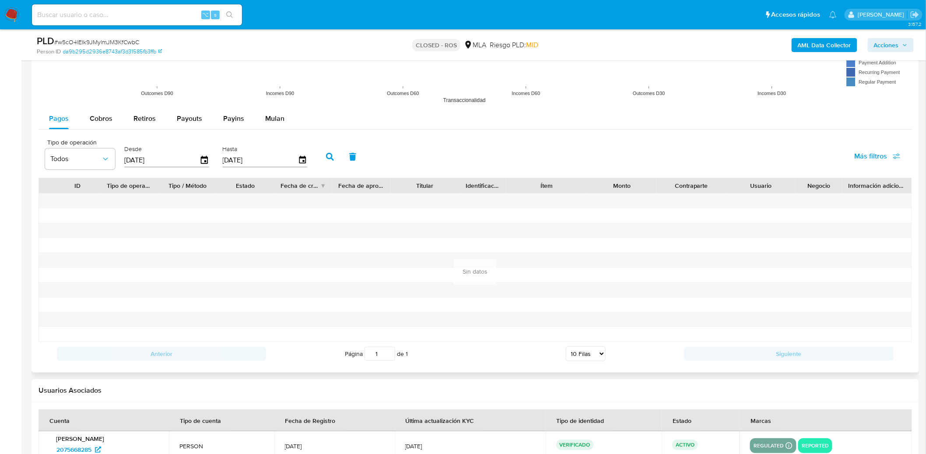
click at [208, 158] on div "Desde [DATE]" at bounding box center [167, 155] width 91 height 35
click at [206, 160] on icon "button" at bounding box center [204, 160] width 15 height 15
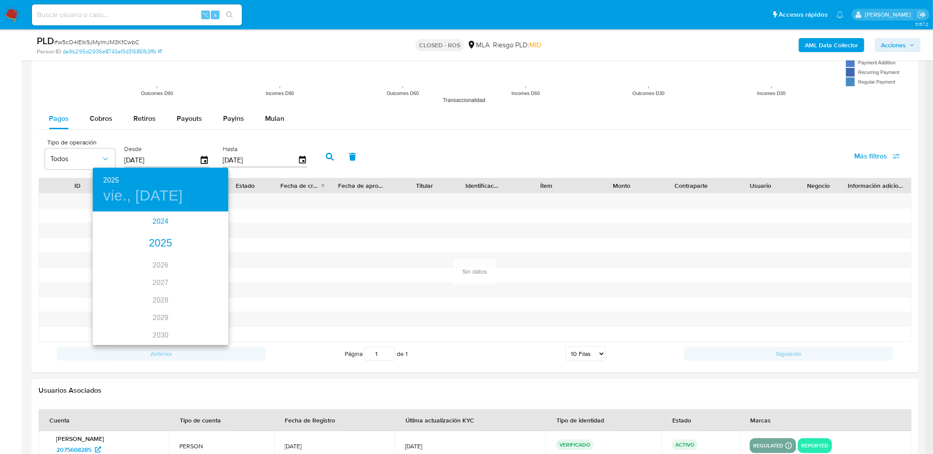
click at [164, 222] on div "2024" at bounding box center [161, 222] width 136 height 18
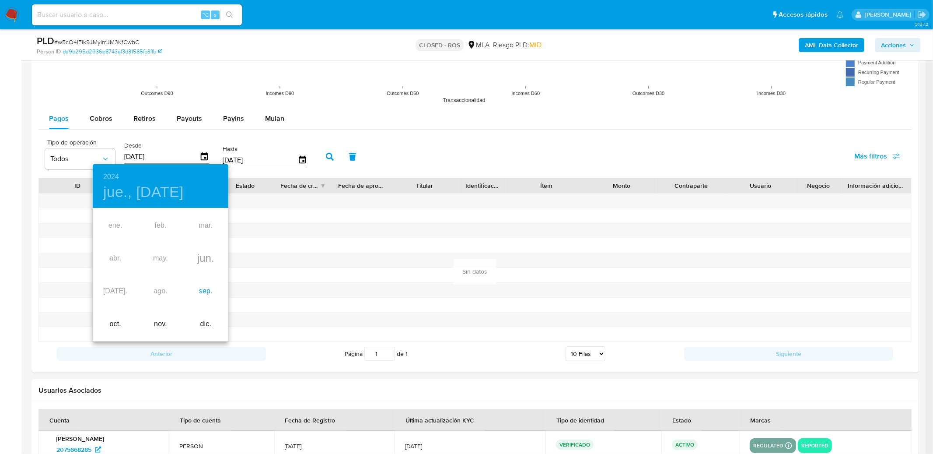
click at [198, 287] on div "sep." at bounding box center [205, 291] width 45 height 33
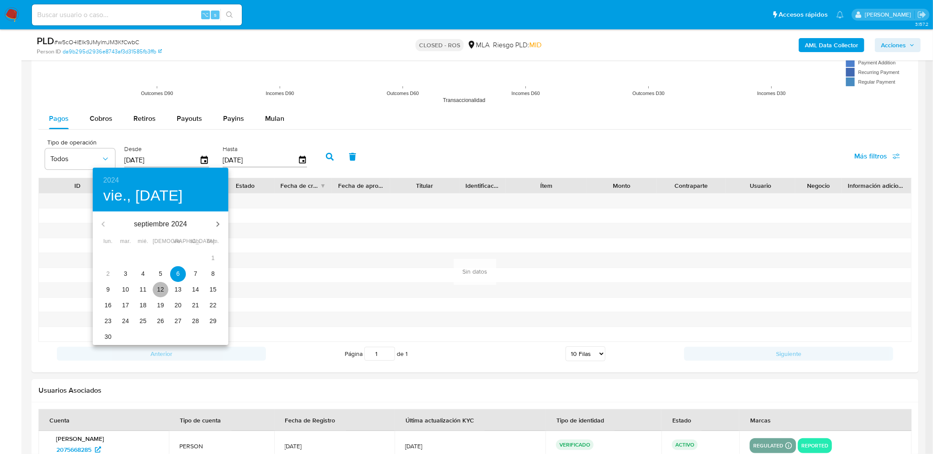
click at [153, 289] on span "12" at bounding box center [161, 289] width 16 height 9
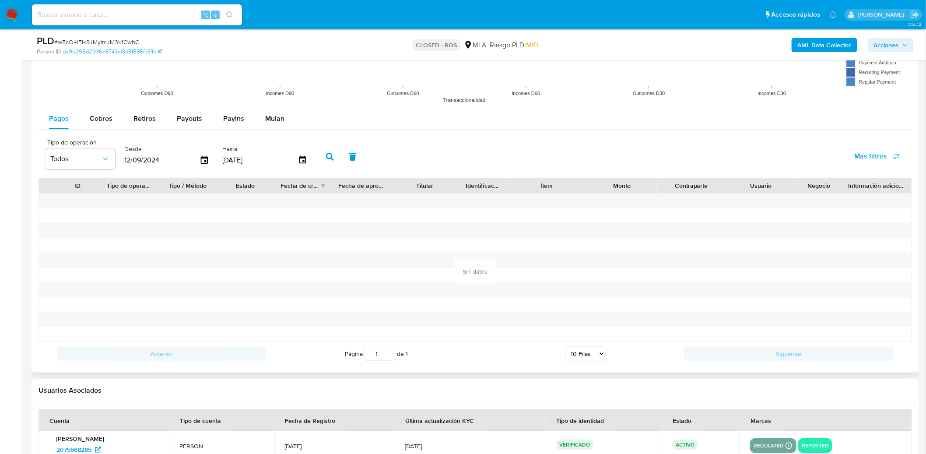
click at [319, 158] on button "button" at bounding box center [330, 156] width 23 height 21
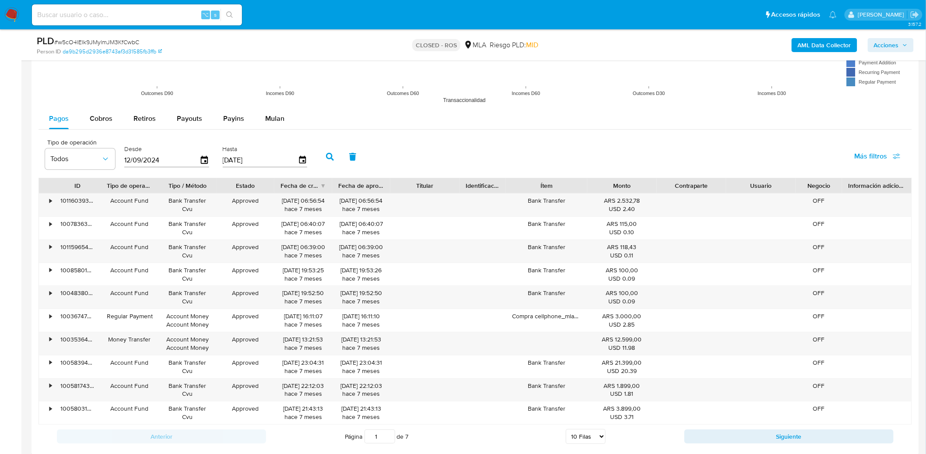
click at [599, 442] on select "5 Filas 10 Filas 20 Filas 25 Filas 50 Filas 100 Filas" at bounding box center [586, 436] width 40 height 15
select select "100"
click at [566, 430] on select "5 Filas 10 Filas 20 Filas 25 Filas 50 Filas 100 Filas" at bounding box center [586, 436] width 40 height 15
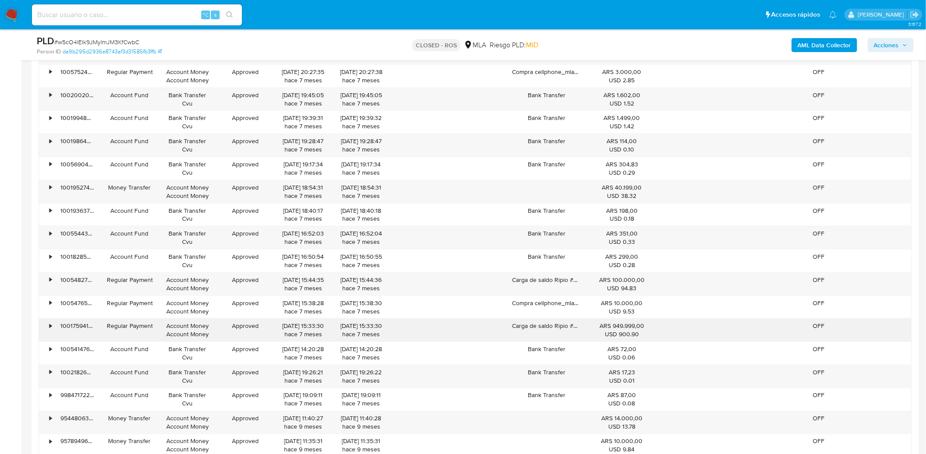
scroll to position [1771, 0]
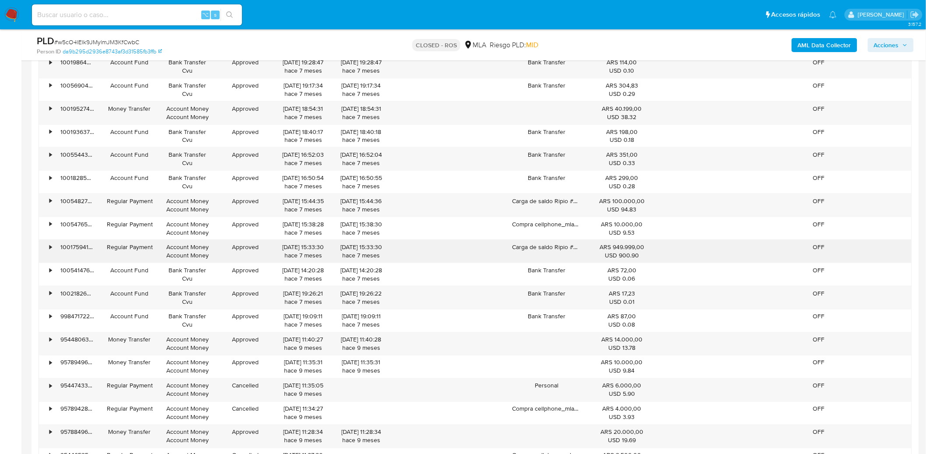
click at [49, 252] on div "•" at bounding box center [46, 251] width 15 height 23
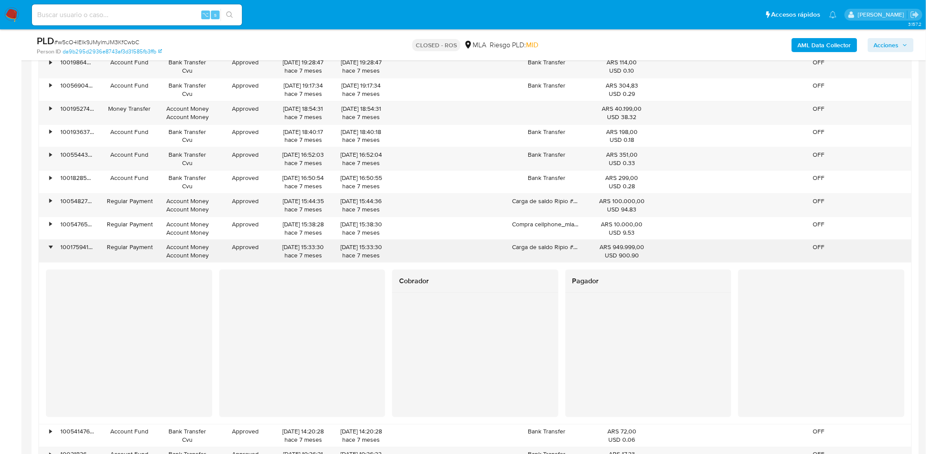
click at [49, 252] on div "•" at bounding box center [46, 251] width 15 height 23
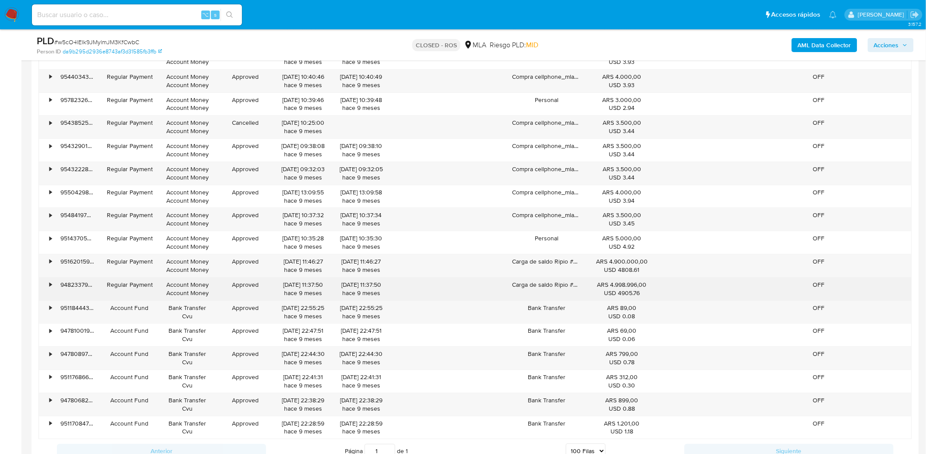
scroll to position [2554, 0]
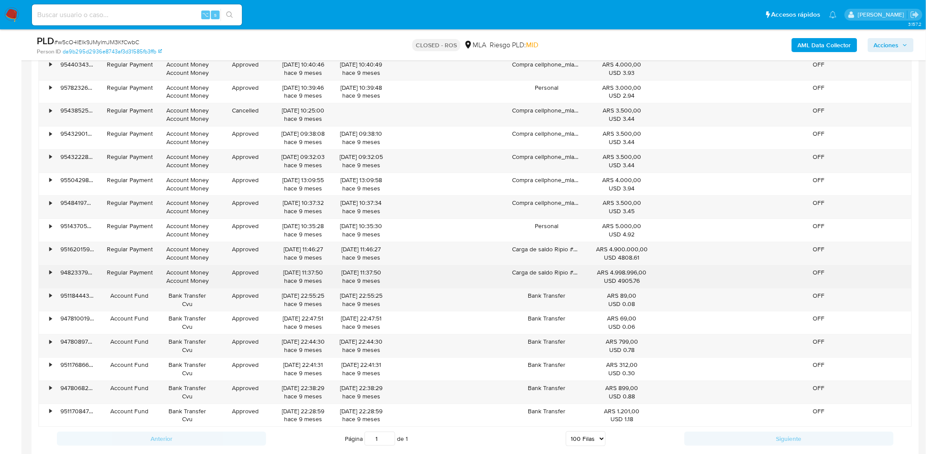
click at [49, 277] on div "•" at bounding box center [50, 272] width 2 height 8
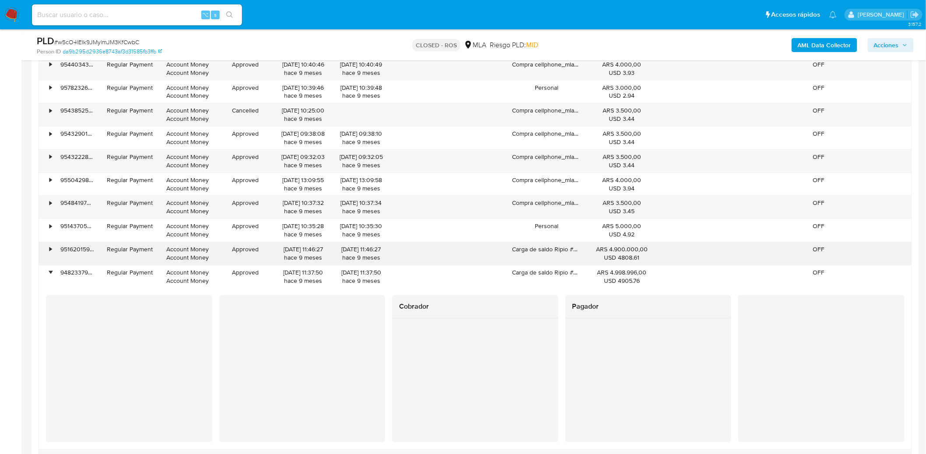
click at [49, 258] on div "•" at bounding box center [46, 253] width 15 height 23
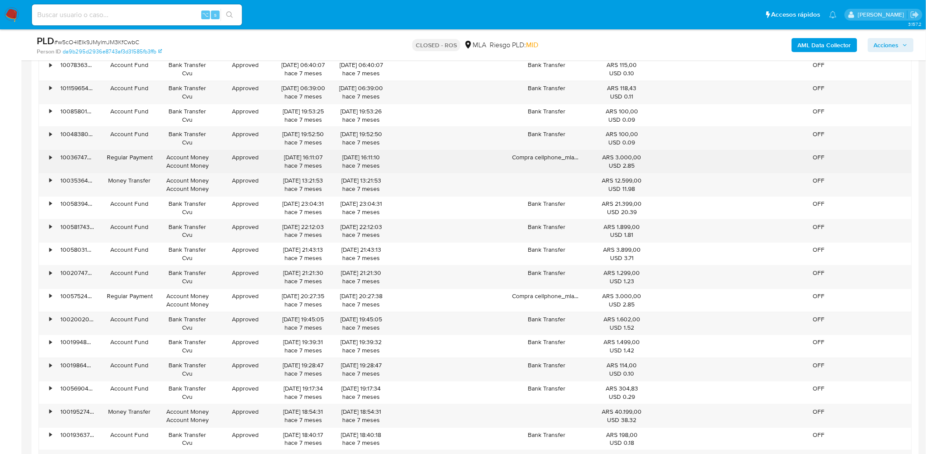
scroll to position [1160, 0]
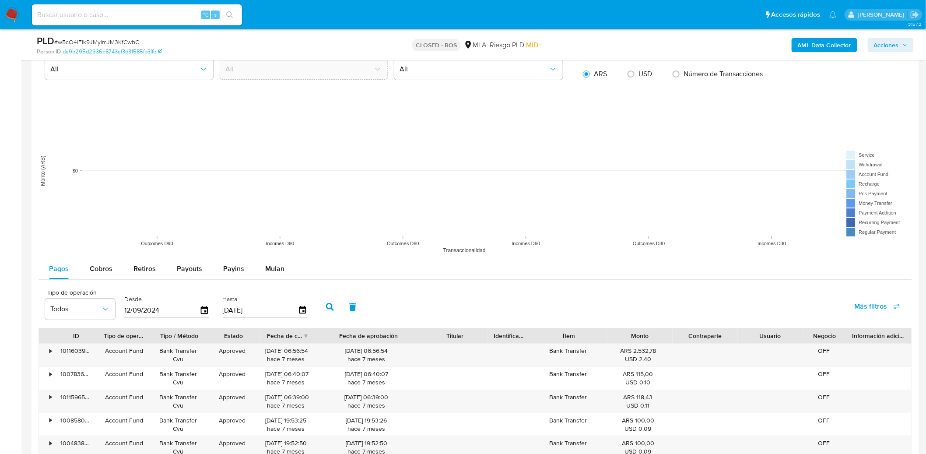
drag, startPoint x: 385, startPoint y: 337, endPoint x: 435, endPoint y: 337, distance: 49.9
click at [435, 337] on div "ID Tipo de operación Tipo / Método Estado Fecha de creación Fecha de aprobación…" at bounding box center [475, 335] width 872 height 15
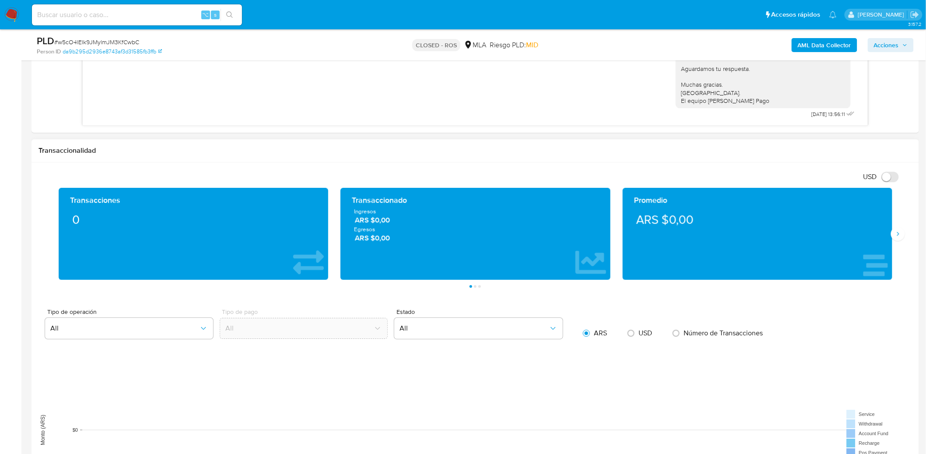
scroll to position [1147, 0]
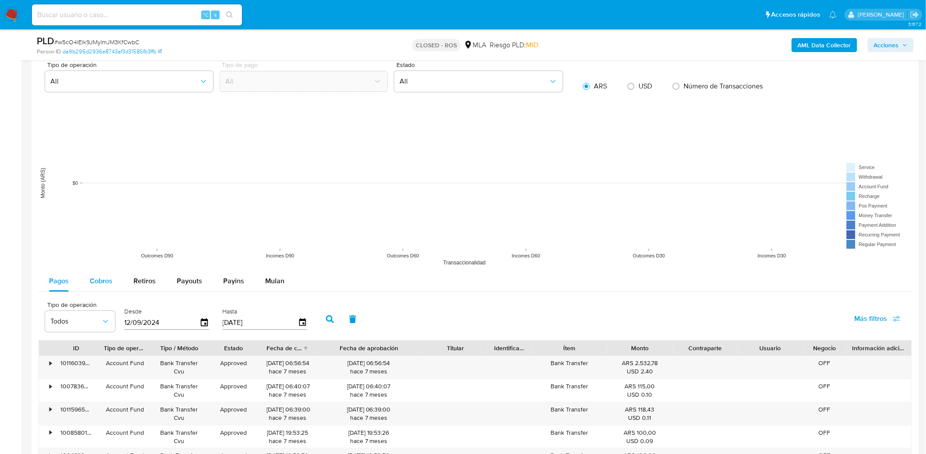
click at [104, 278] on span "Cobros" at bounding box center [101, 281] width 23 height 10
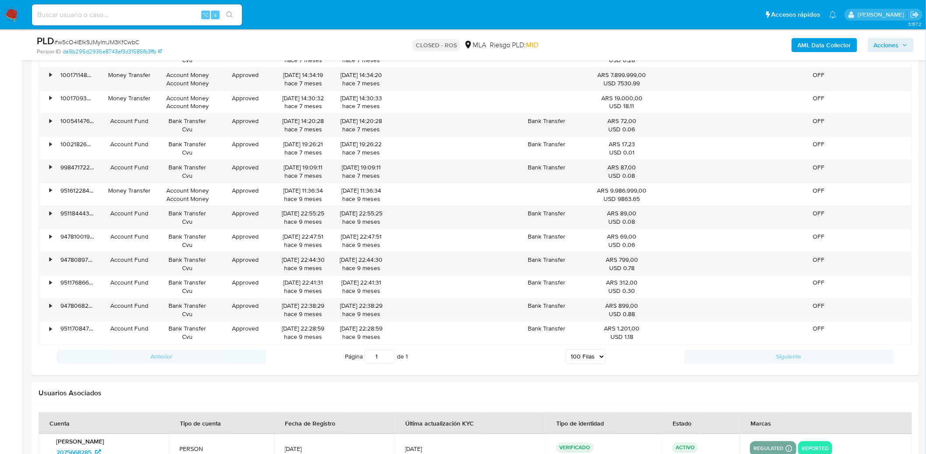
scroll to position [1762, 0]
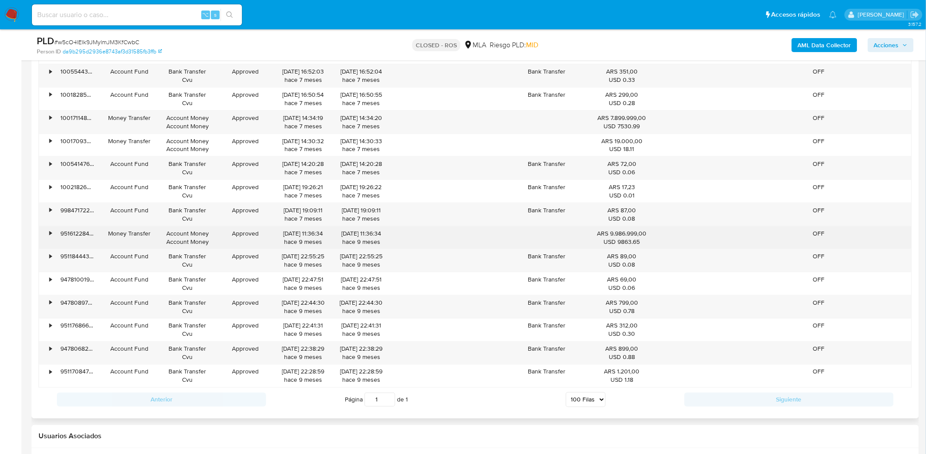
click at [382, 240] on div "[DATE] 11:36:34 hace 9 meses" at bounding box center [361, 237] width 46 height 17
click at [44, 238] on div "•" at bounding box center [46, 237] width 15 height 23
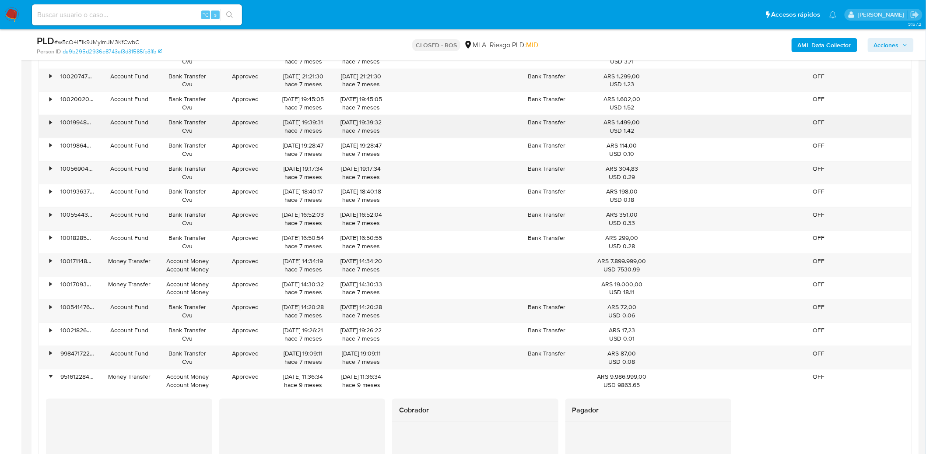
scroll to position [1300, 0]
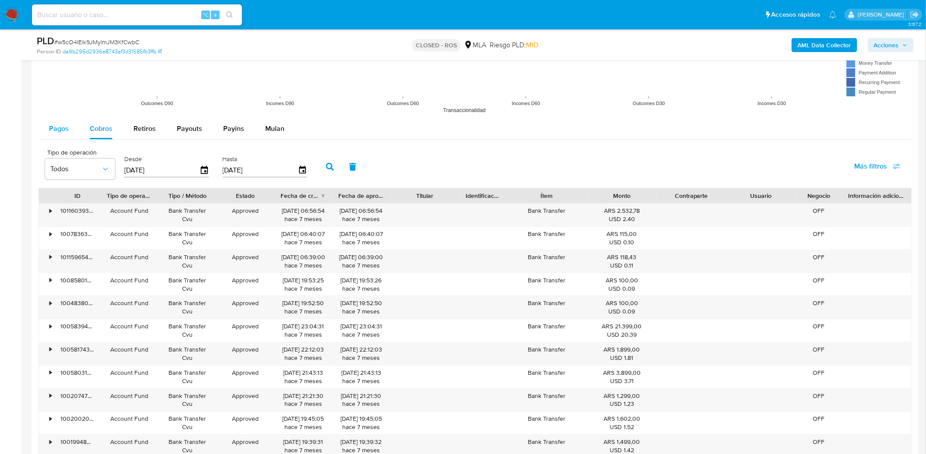
click at [49, 133] on span "Pagos" at bounding box center [59, 128] width 20 height 10
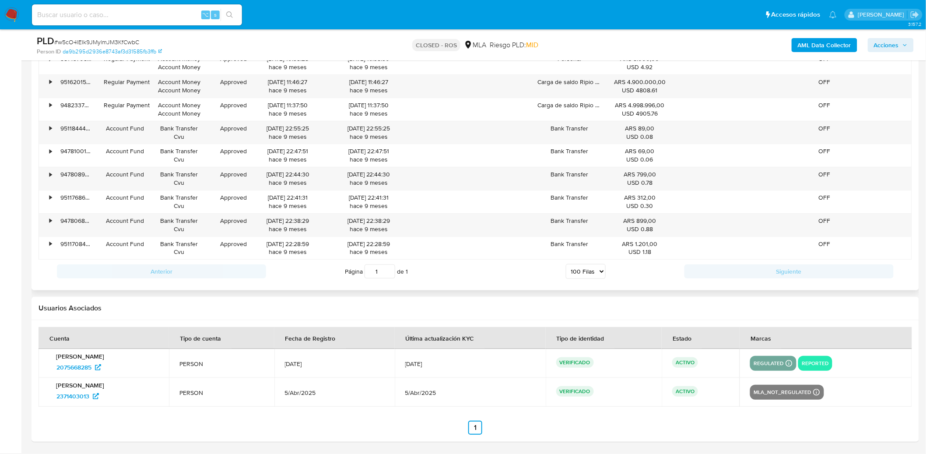
scroll to position [2493, 0]
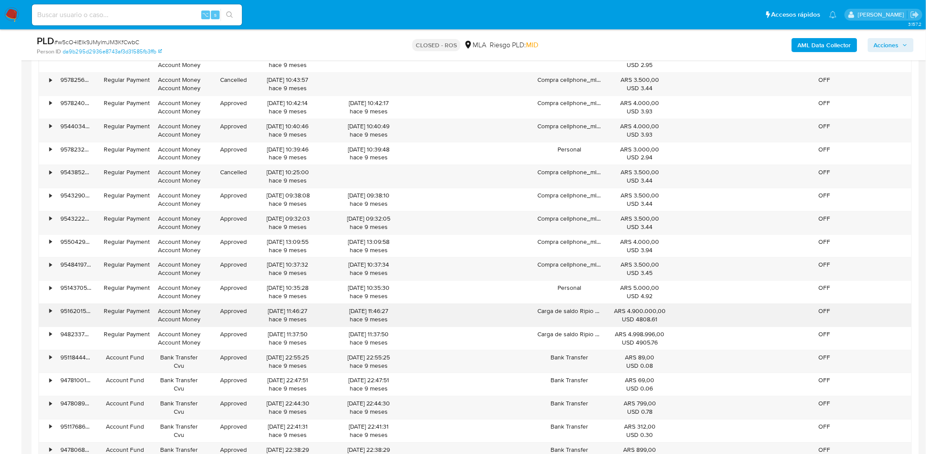
click at [48, 316] on div "•" at bounding box center [46, 315] width 15 height 23
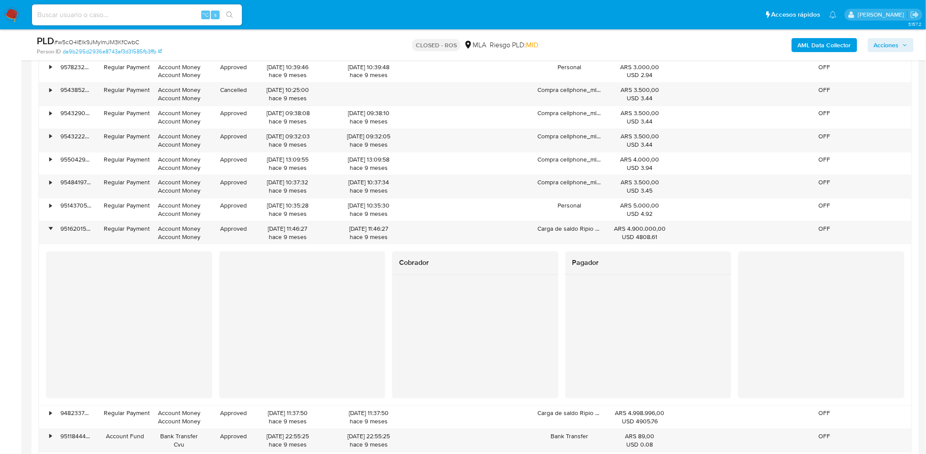
scroll to position [2672, 0]
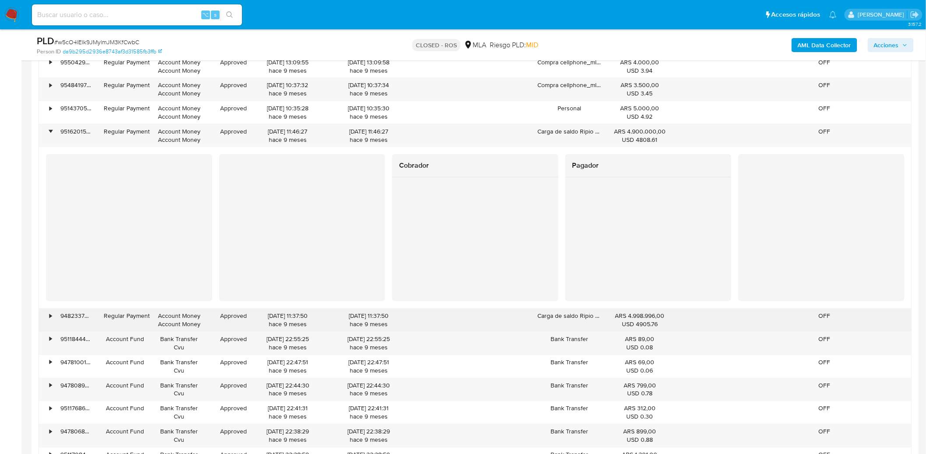
click at [51, 319] on div "•" at bounding box center [50, 316] width 2 height 8
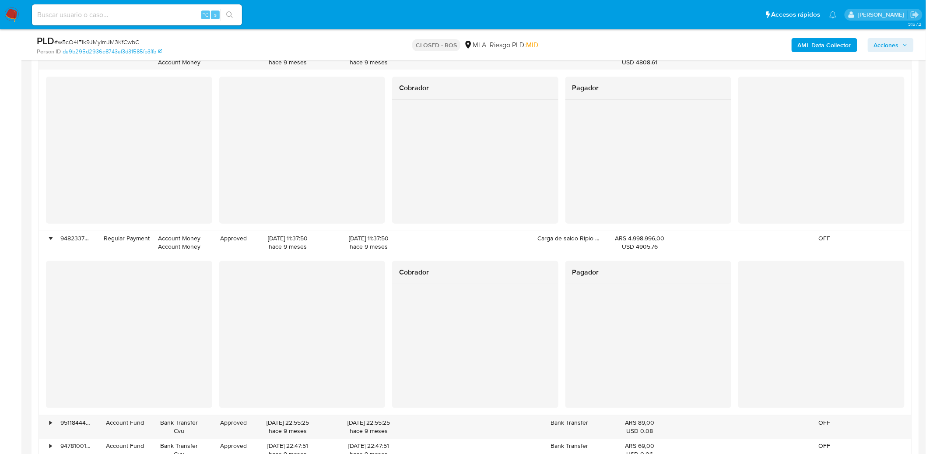
scroll to position [2751, 0]
click at [324, 262] on div "Cobrador Pagador" at bounding box center [475, 332] width 872 height 161
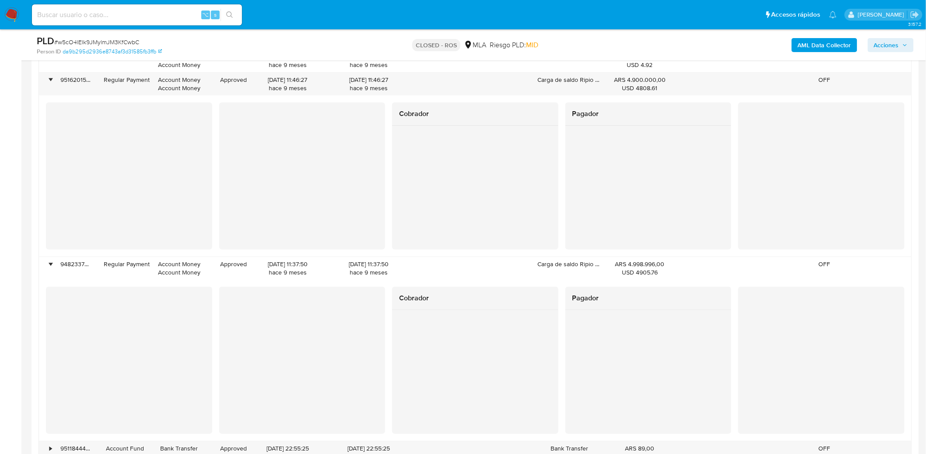
scroll to position [2723, 0]
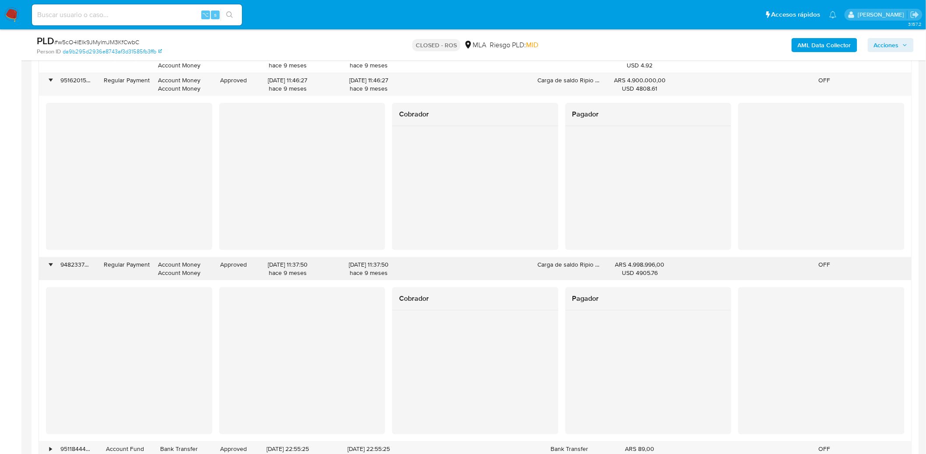
click at [389, 268] on div "[DATE] 11:37:50 hace 9 meses" at bounding box center [368, 268] width 95 height 17
click at [396, 270] on div "[DATE] 11:37:50 hace 9 meses" at bounding box center [368, 268] width 95 height 17
drag, startPoint x: 387, startPoint y: 270, endPoint x: 378, endPoint y: 270, distance: 8.3
click at [378, 270] on div "[DATE] 11:37:50 hace 9 meses" at bounding box center [368, 268] width 95 height 17
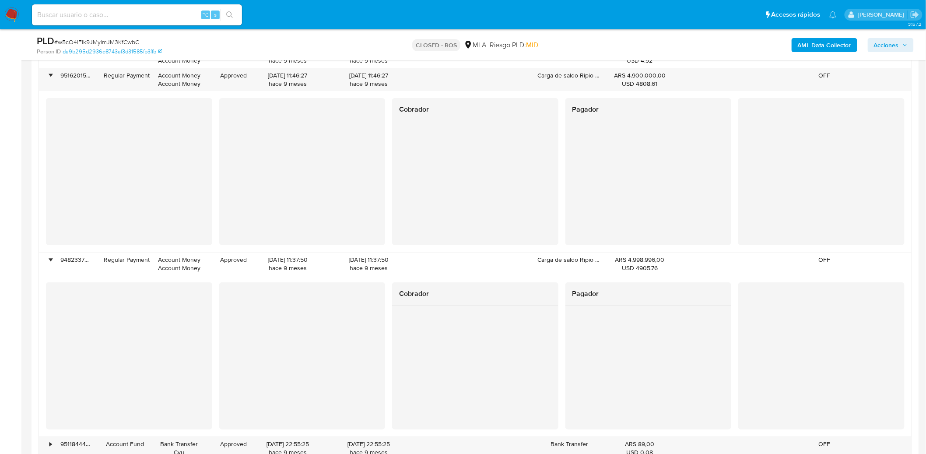
scroll to position [2754, 0]
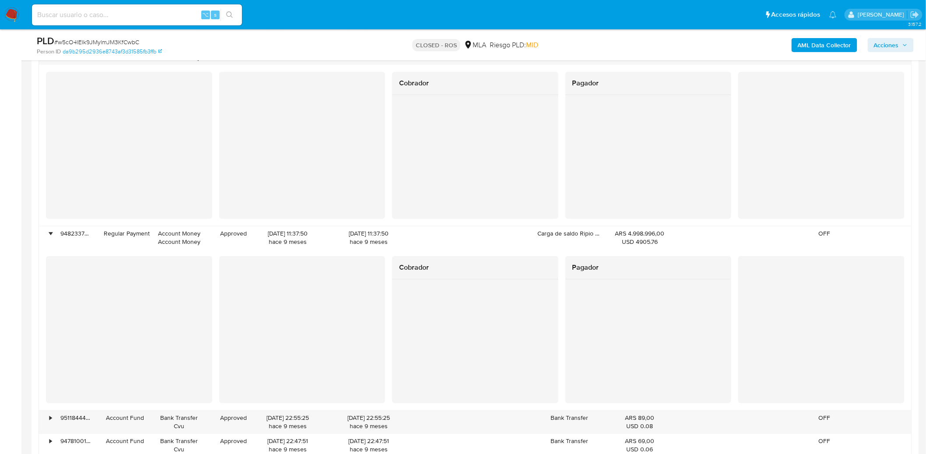
click at [412, 257] on div "Cobrador Pagador" at bounding box center [475, 329] width 872 height 161
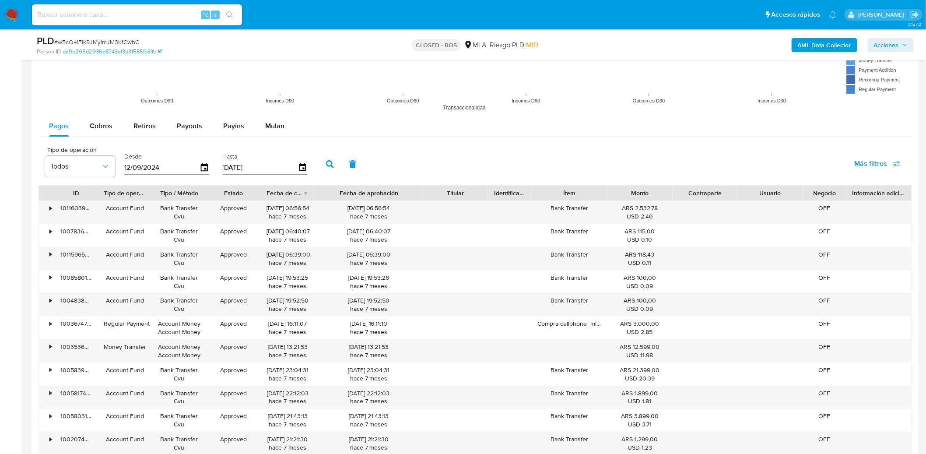
scroll to position [1291, 0]
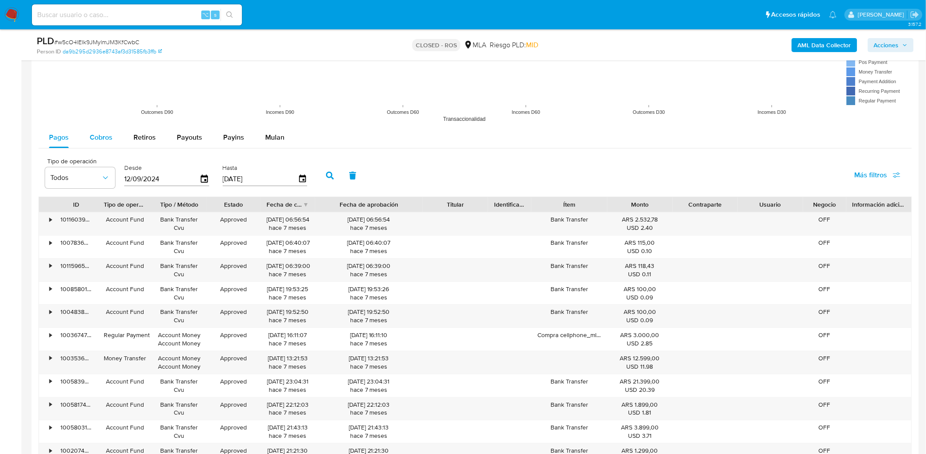
click at [97, 139] on span "Cobros" at bounding box center [101, 137] width 23 height 10
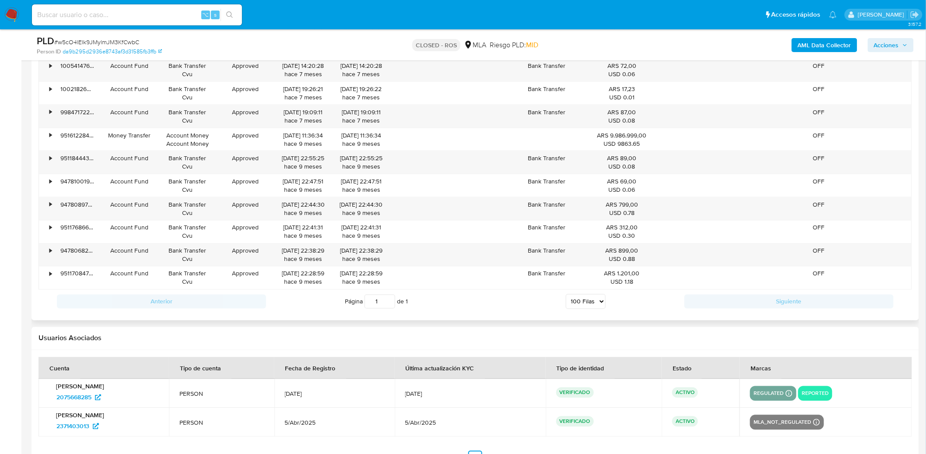
scroll to position [1805, 0]
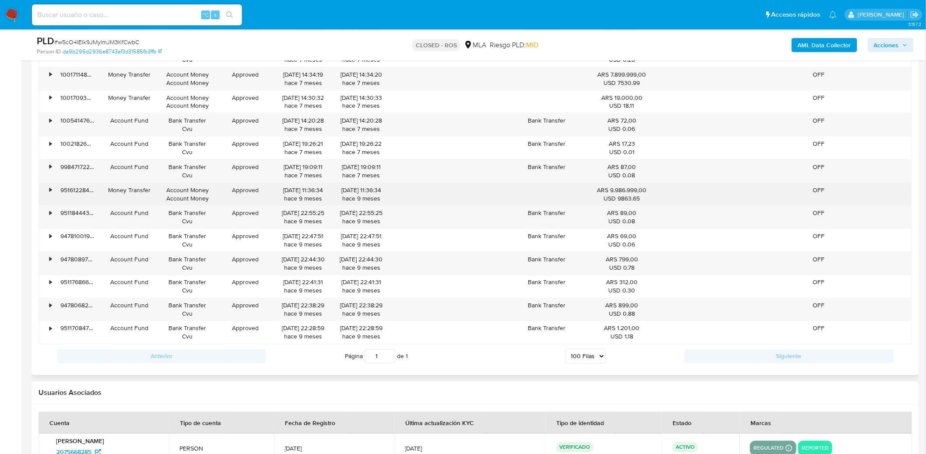
click at [42, 189] on div "•" at bounding box center [46, 194] width 15 height 23
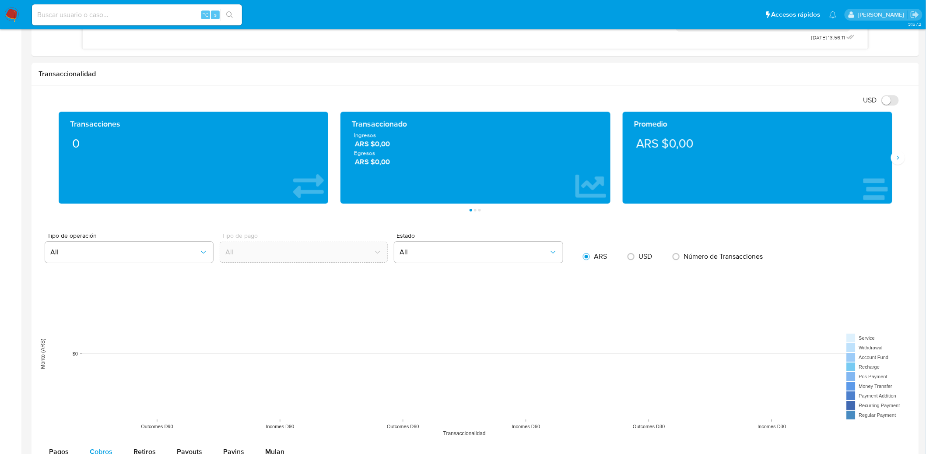
scroll to position [0, 0]
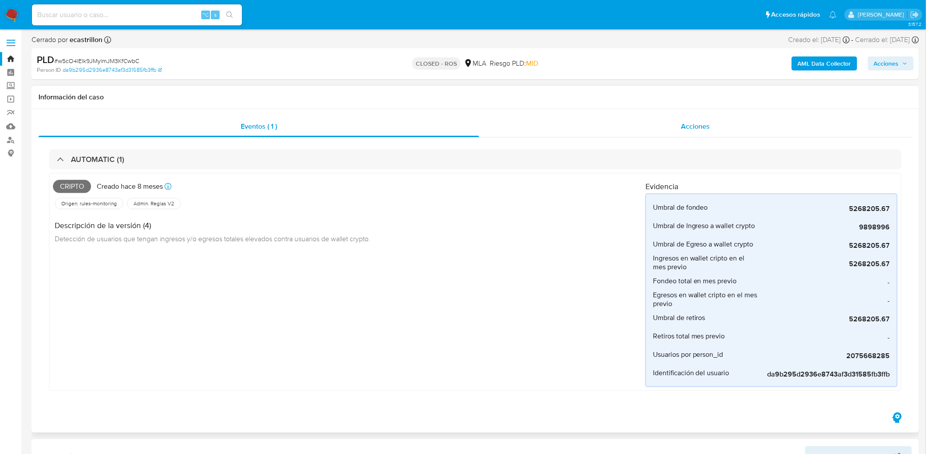
click at [709, 132] on div "Acciones" at bounding box center [695, 126] width 433 height 21
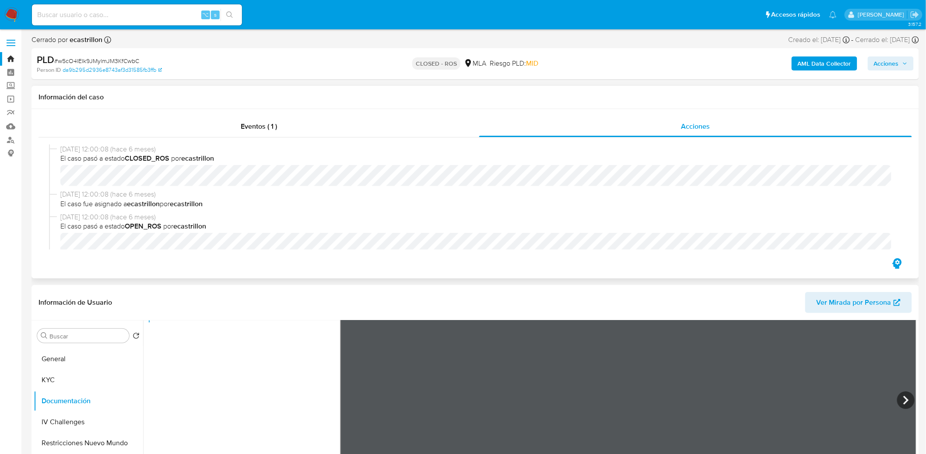
click at [138, 204] on b "ecastrillon" at bounding box center [143, 204] width 33 height 10
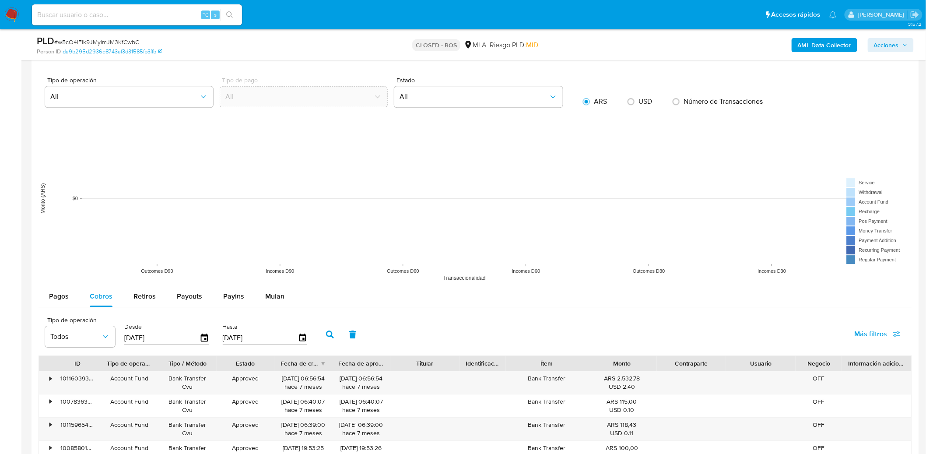
scroll to position [1170, 0]
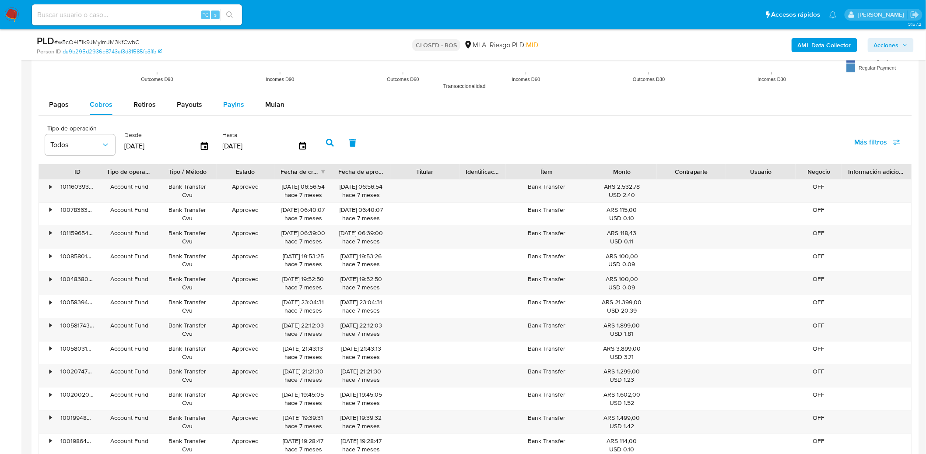
click at [231, 98] on div "Payins" at bounding box center [233, 104] width 21 height 21
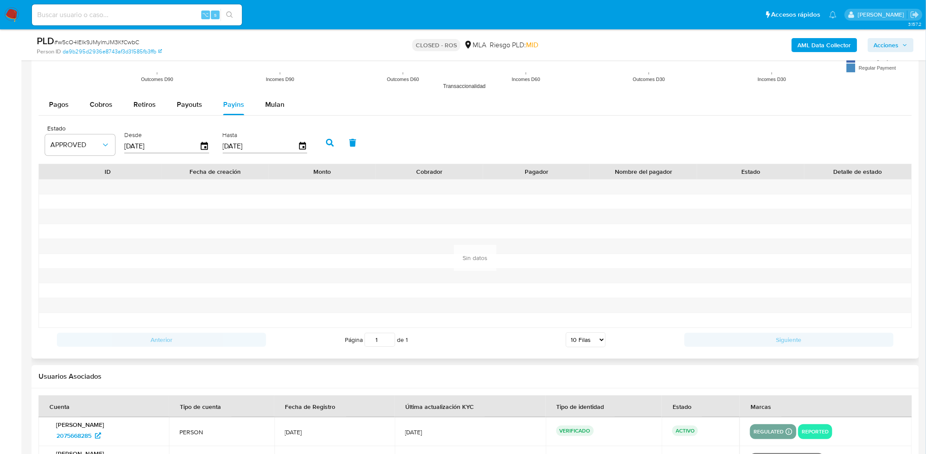
click at [182, 140] on input "[DATE]" at bounding box center [161, 146] width 75 height 14
click at [201, 144] on icon "button" at bounding box center [204, 146] width 7 height 8
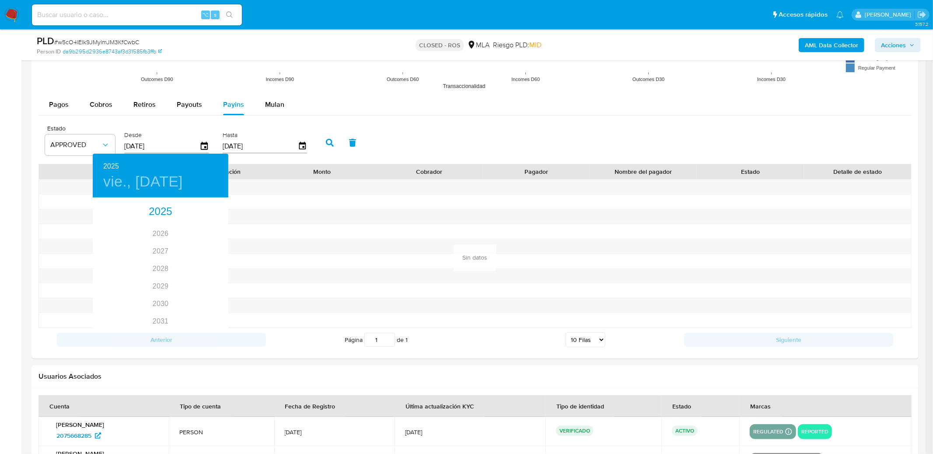
click at [95, 95] on div at bounding box center [466, 227] width 933 height 454
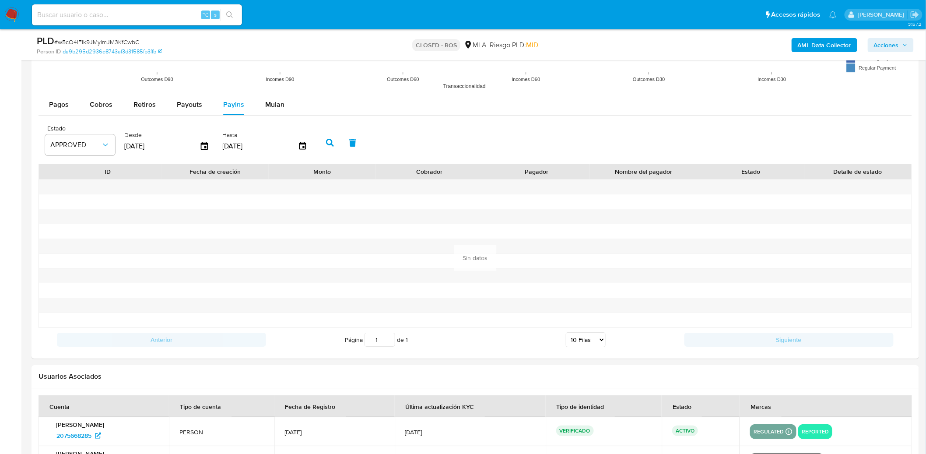
click at [98, 103] on div "2025 vie., [DATE] 2026 2027 2028 2029 2030 2031 2032 2033 2034 2035" at bounding box center [463, 227] width 926 height 454
click at [91, 106] on span "Cobros" at bounding box center [101, 104] width 23 height 10
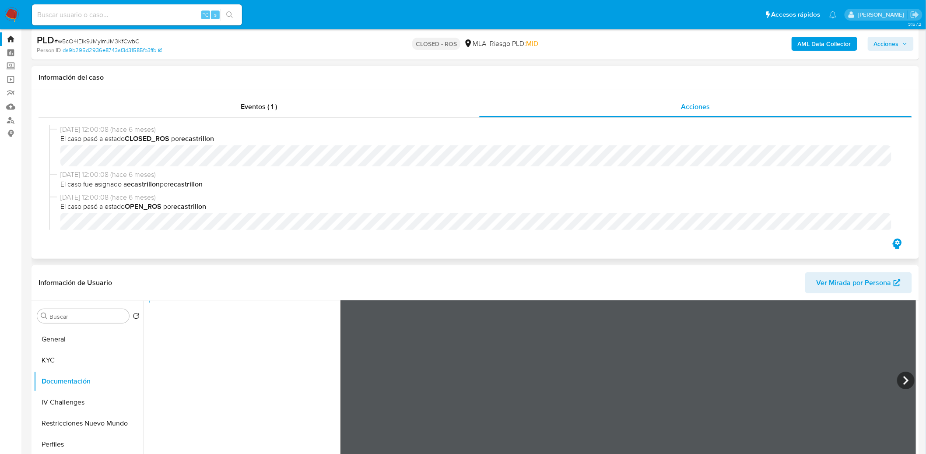
scroll to position [0, 0]
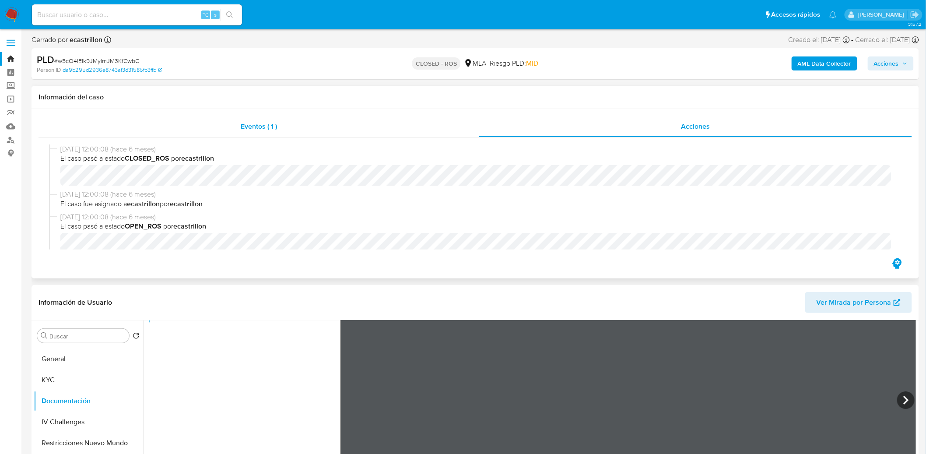
click at [257, 118] on div "Eventos ( 1 )" at bounding box center [259, 126] width 441 height 21
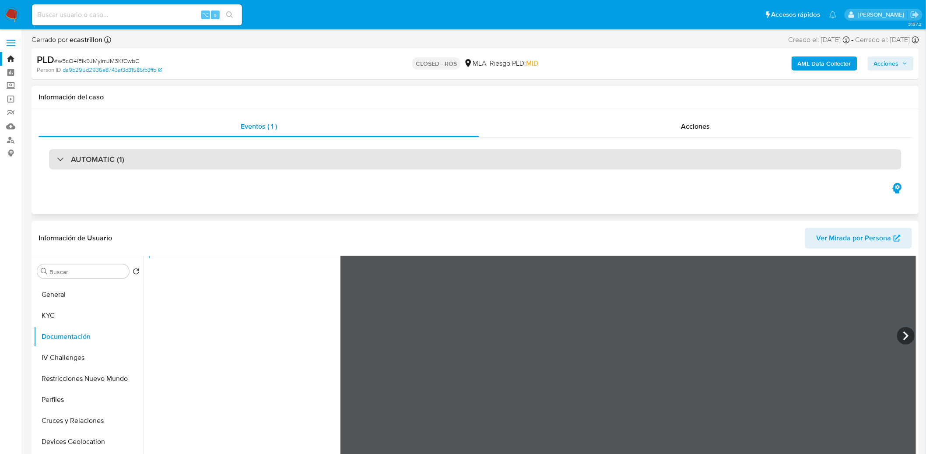
click at [192, 156] on div "AUTOMATIC (1)" at bounding box center [475, 159] width 852 height 20
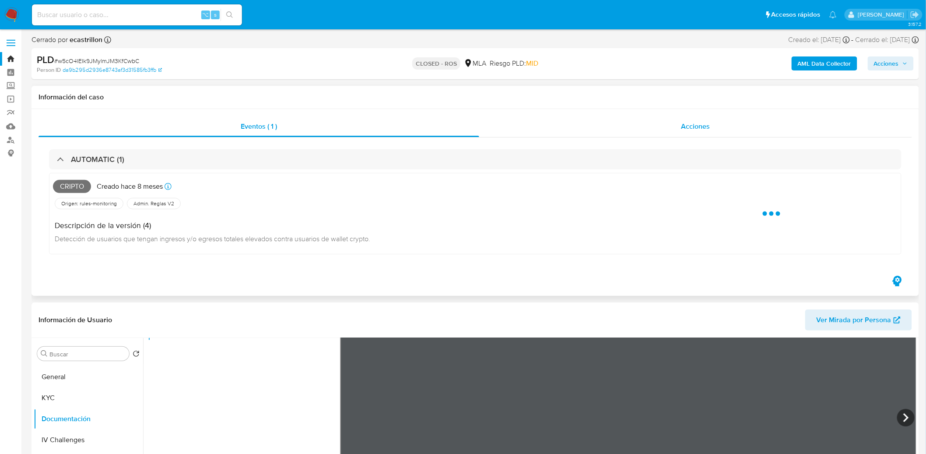
click at [655, 123] on div "Acciones" at bounding box center [695, 126] width 433 height 21
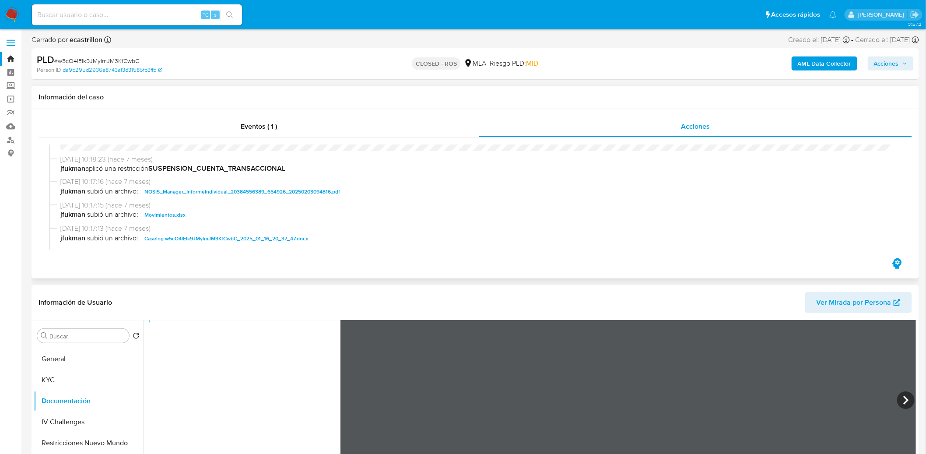
scroll to position [421, 0]
click at [170, 217] on span "Movimientos.xlsx" at bounding box center [164, 216] width 41 height 11
click at [321, 142] on div "[DATE] 12:00:08 (hace 6 meses) El caso pasó a estado CLOSED_ROS por ecastrillon…" at bounding box center [475, 196] width 873 height 119
click at [281, 130] on div "Eventos ( 1 )" at bounding box center [259, 126] width 441 height 21
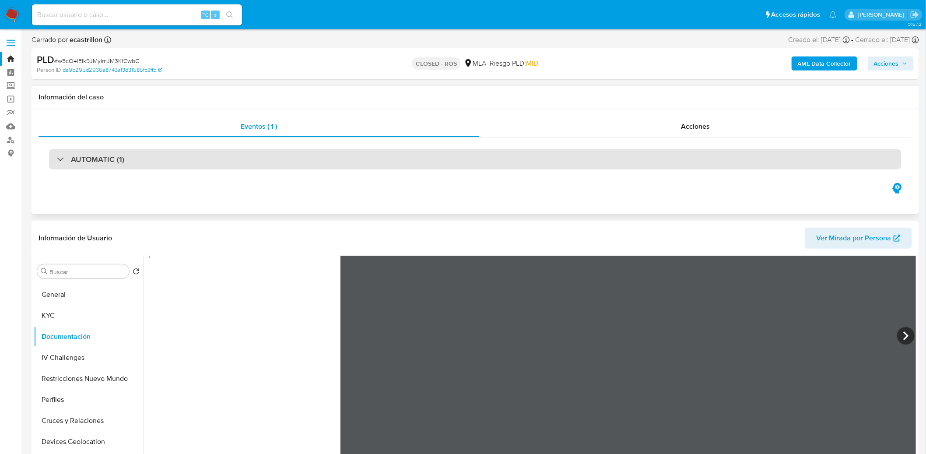
click at [99, 161] on h3 "AUTOMATIC (1)" at bounding box center [97, 159] width 53 height 10
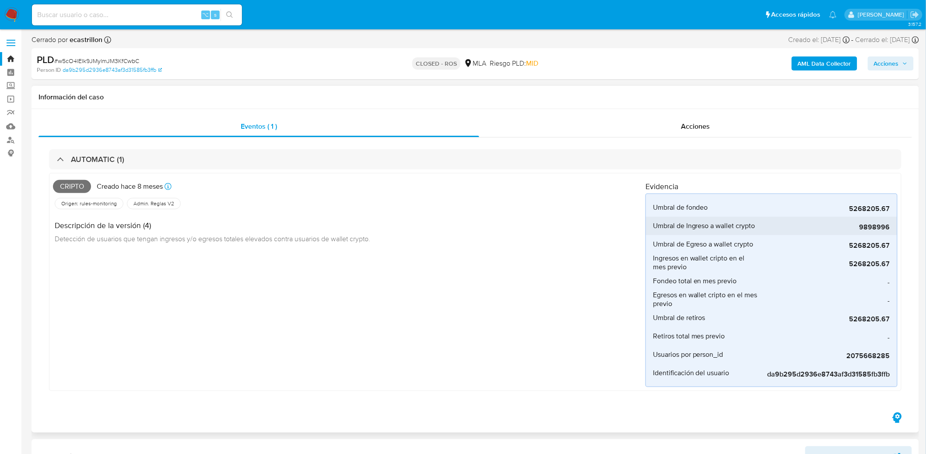
drag, startPoint x: 660, startPoint y: 226, endPoint x: 893, endPoint y: 227, distance: 232.8
click at [893, 227] on li "Umbral de Ingreso a wallet crypto 9898996" at bounding box center [771, 226] width 251 height 18
click at [884, 228] on span "9898996" at bounding box center [824, 227] width 131 height 9
drag, startPoint x: 665, startPoint y: 245, endPoint x: 782, endPoint y: 248, distance: 117.3
click at [782, 248] on li "Umbral de Egreso a wallet crypto 5268205.67" at bounding box center [771, 244] width 251 height 18
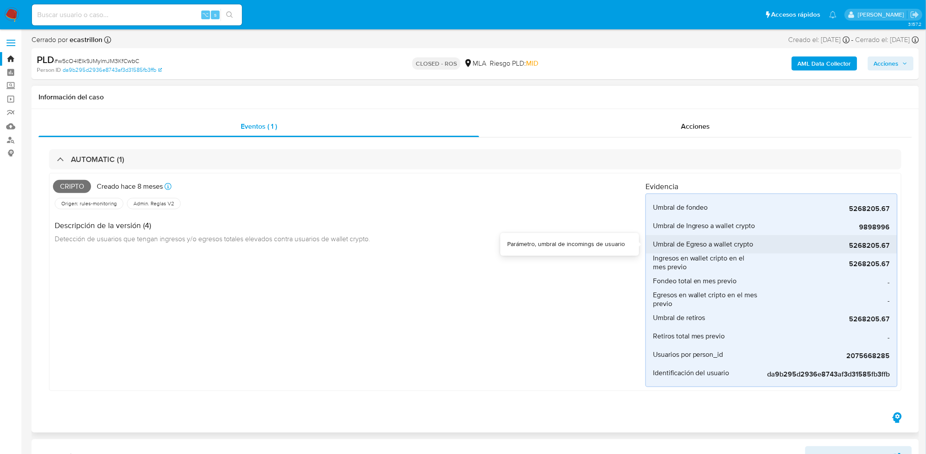
click at [862, 248] on span "5268205.67" at bounding box center [824, 245] width 131 height 9
drag, startPoint x: 853, startPoint y: 247, endPoint x: 867, endPoint y: 247, distance: 14.0
click at [867, 247] on span "5268205.67" at bounding box center [824, 245] width 131 height 9
drag, startPoint x: 867, startPoint y: 247, endPoint x: 856, endPoint y: 247, distance: 11.4
click at [856, 247] on span "5268205.67" at bounding box center [824, 245] width 131 height 9
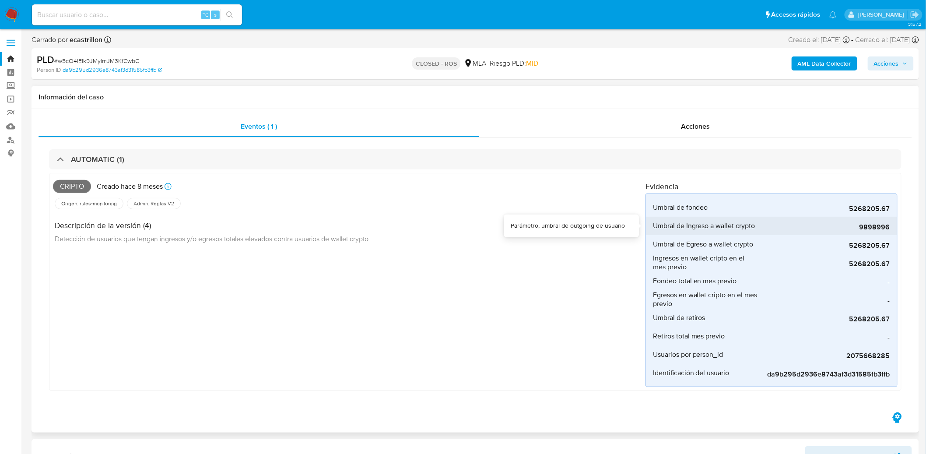
drag, startPoint x: 863, startPoint y: 231, endPoint x: 855, endPoint y: 229, distance: 8.2
click at [855, 229] on span "9898996" at bounding box center [824, 227] width 131 height 9
drag, startPoint x: 666, startPoint y: 229, endPoint x: 893, endPoint y: 230, distance: 227.1
click at [893, 230] on li "Umbral de Ingreso a wallet crypto 9898996" at bounding box center [771, 226] width 251 height 18
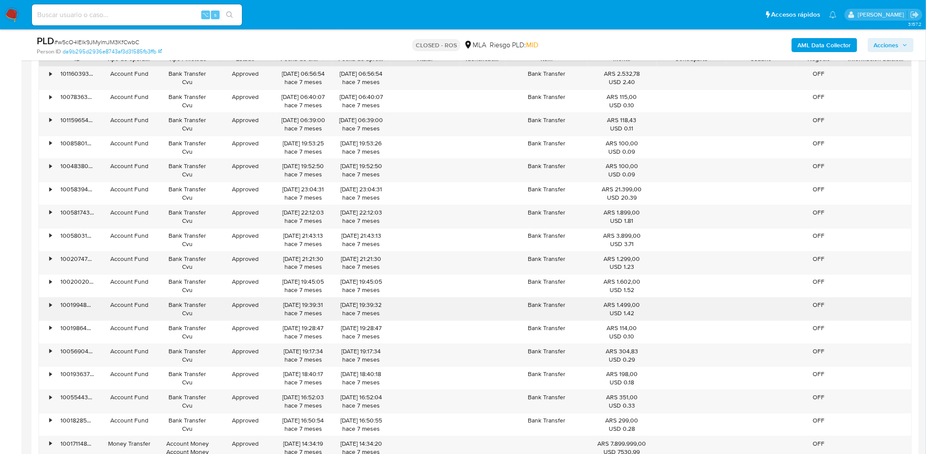
scroll to position [1236, 0]
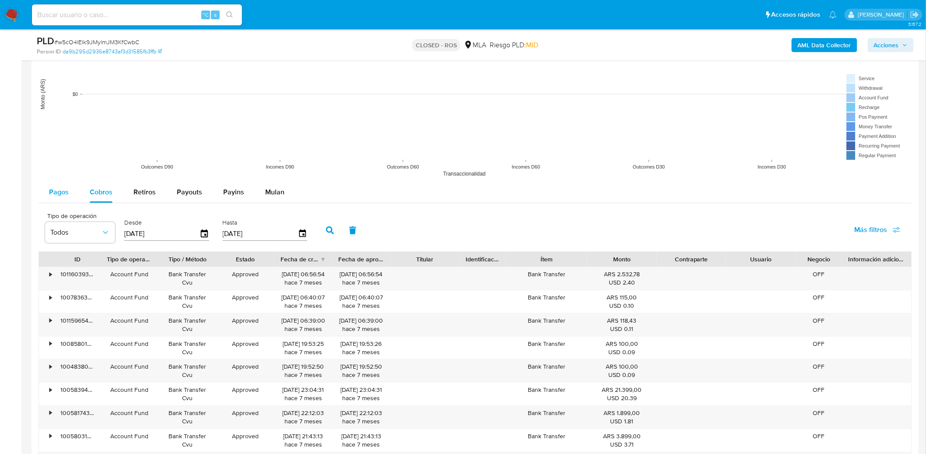
click at [59, 186] on div "Pagos" at bounding box center [59, 192] width 20 height 21
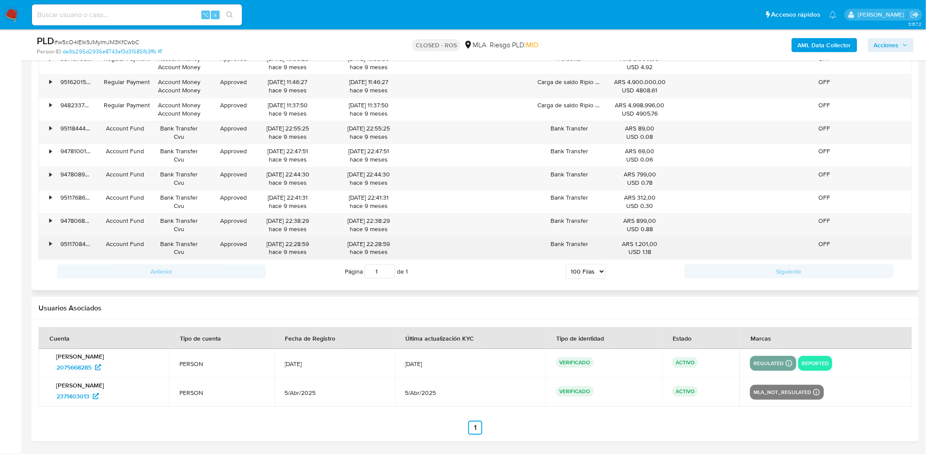
scroll to position [2723, 0]
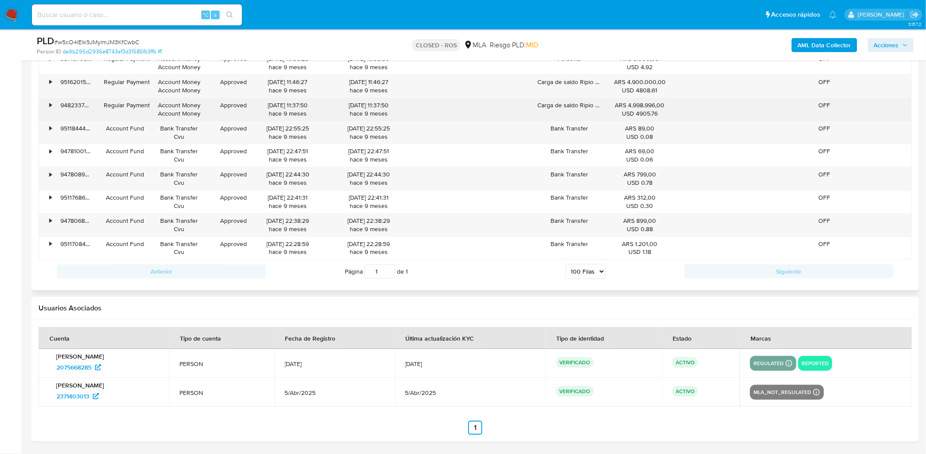
click at [53, 112] on div "•" at bounding box center [46, 109] width 15 height 23
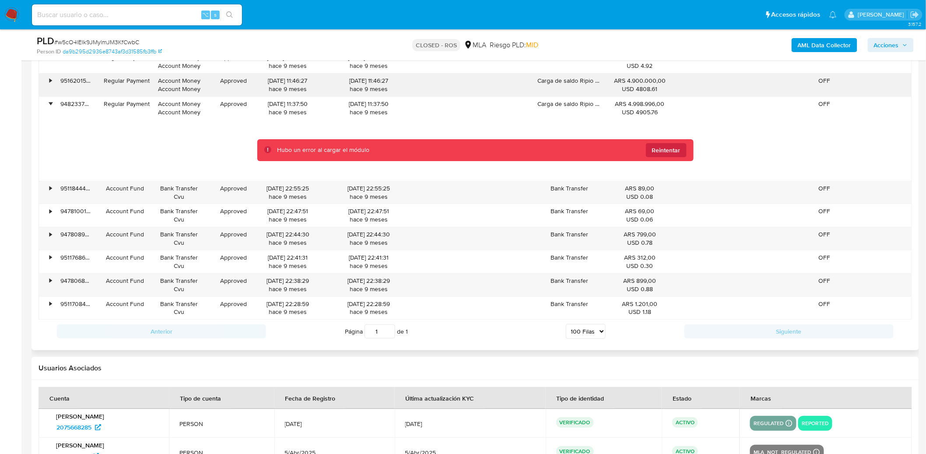
click at [46, 86] on div "•" at bounding box center [46, 85] width 15 height 23
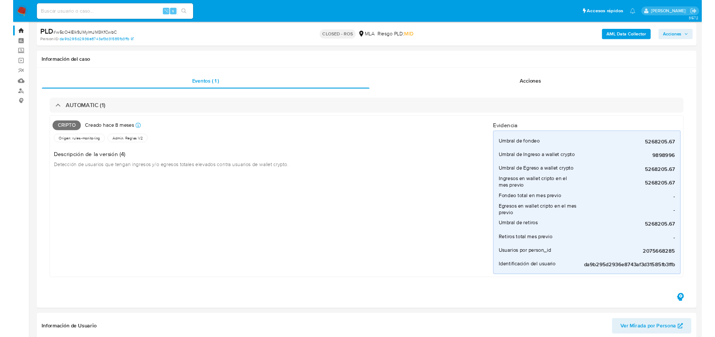
scroll to position [0, 0]
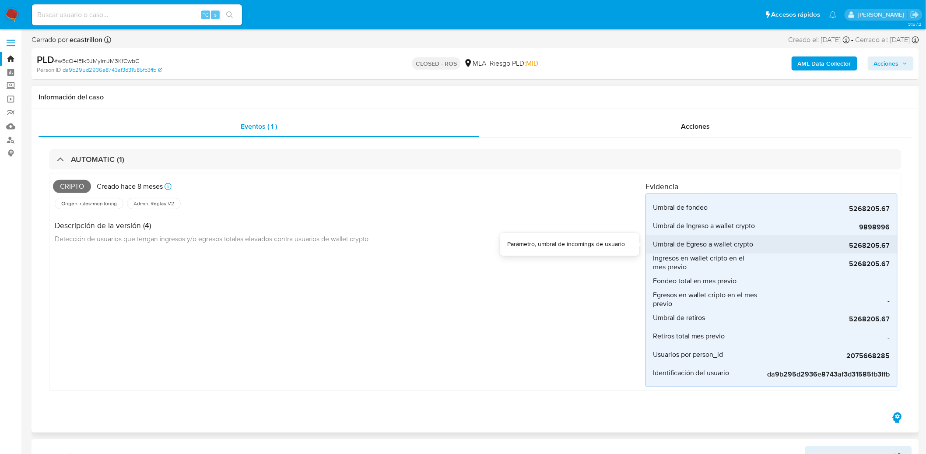
drag, startPoint x: 692, startPoint y: 244, endPoint x: 794, endPoint y: 247, distance: 102.0
click at [785, 243] on li "Umbral de Egreso a wallet crypto 5268205.67" at bounding box center [771, 244] width 251 height 18
click at [893, 249] on li "Umbral de Egreso a wallet crypto 5268205.67" at bounding box center [771, 244] width 251 height 18
drag, startPoint x: 856, startPoint y: 248, endPoint x: 866, endPoint y: 247, distance: 10.5
click at [867, 247] on span "5268205.67" at bounding box center [824, 245] width 131 height 9
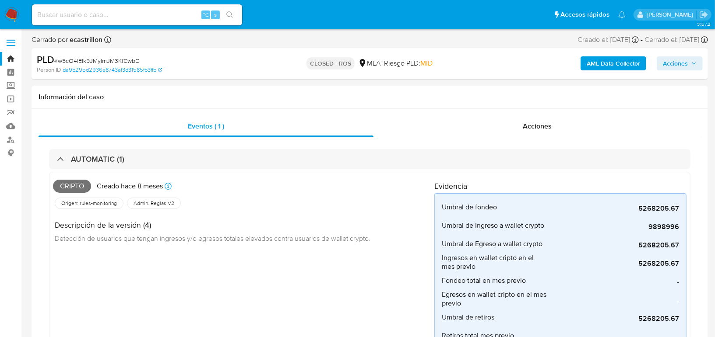
scroll to position [353, 0]
